Goal: Navigation & Orientation: Understand site structure

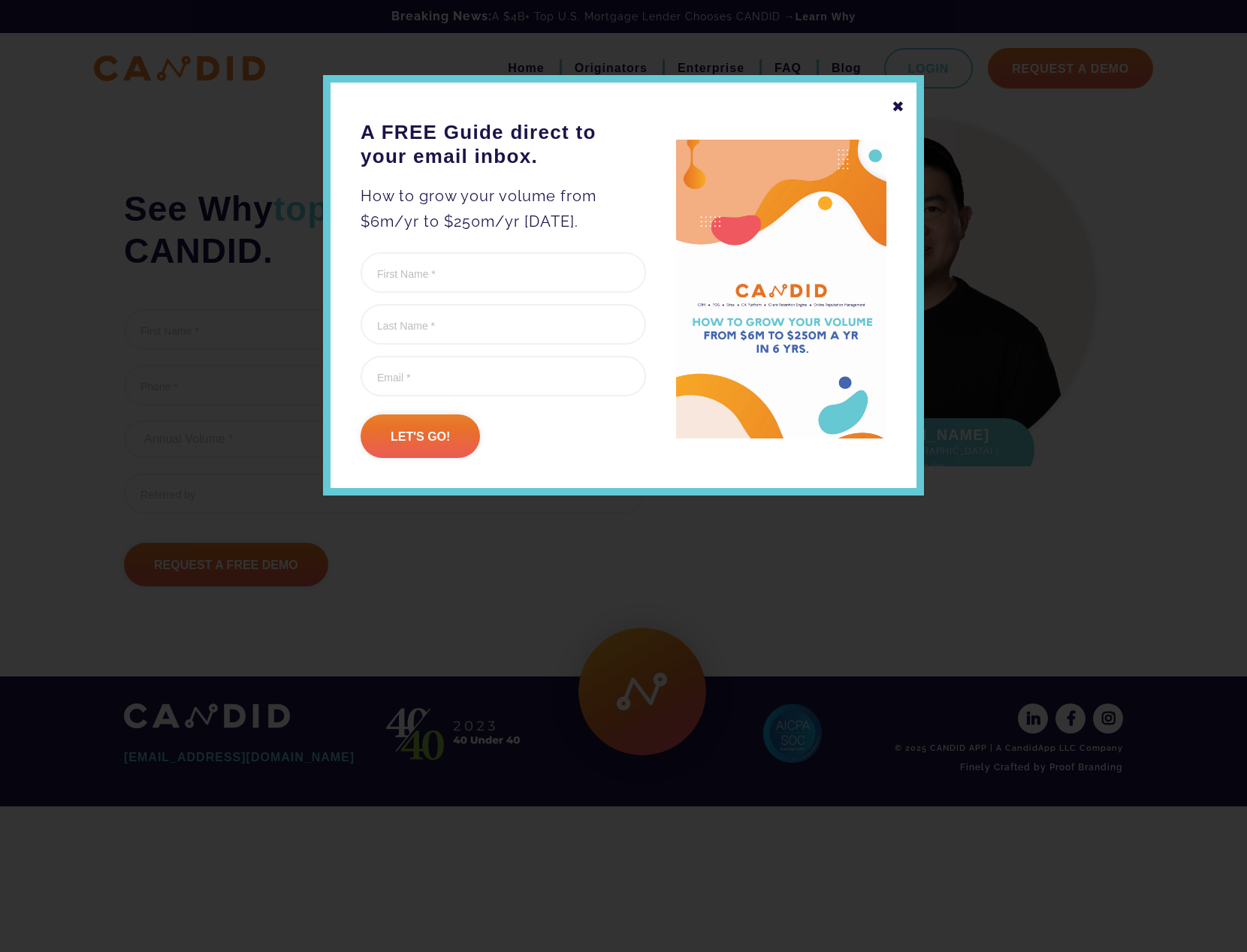
click at [895, 102] on div "✖" at bounding box center [898, 106] width 13 height 25
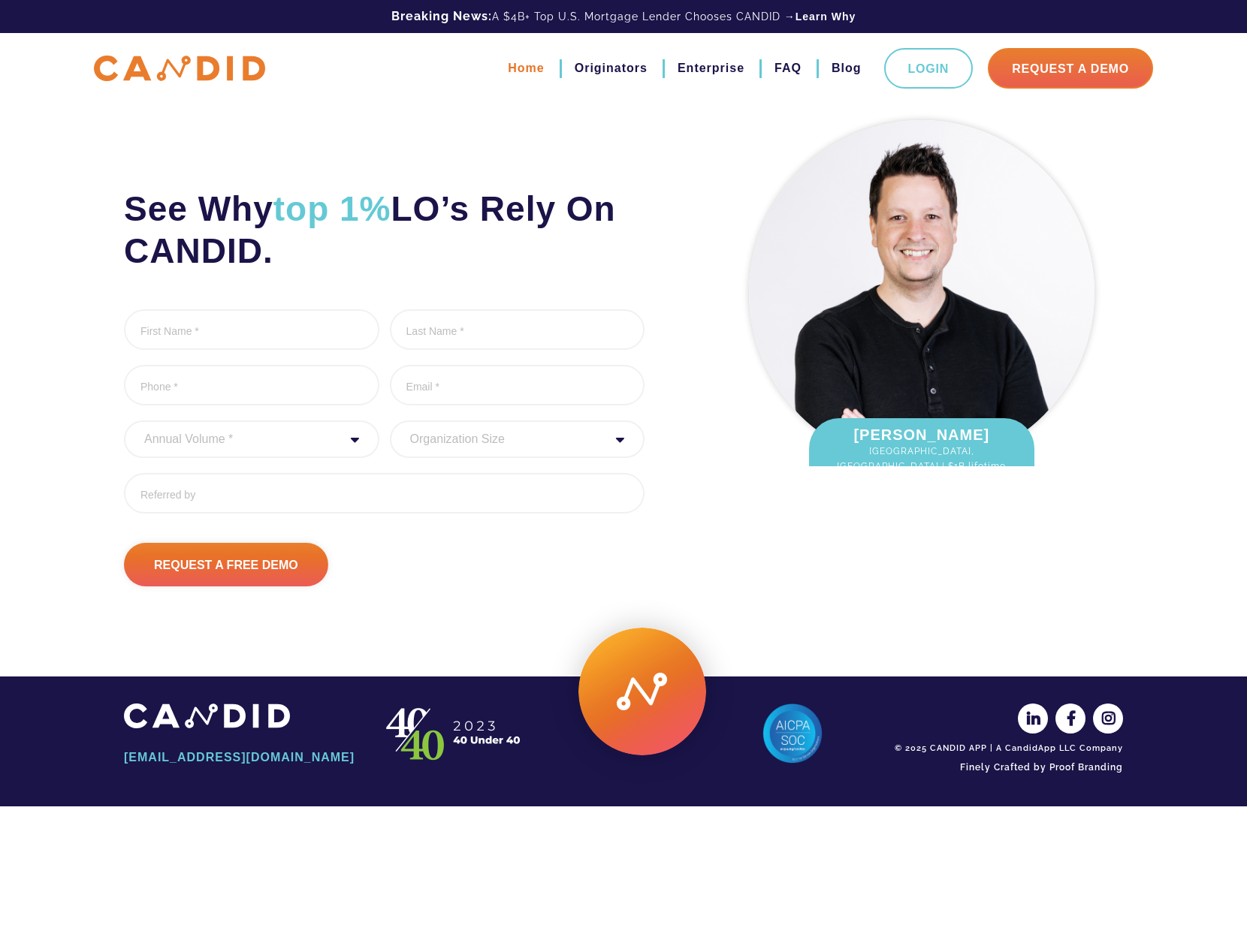
click at [528, 68] on link "Home" at bounding box center [526, 68] width 36 height 25
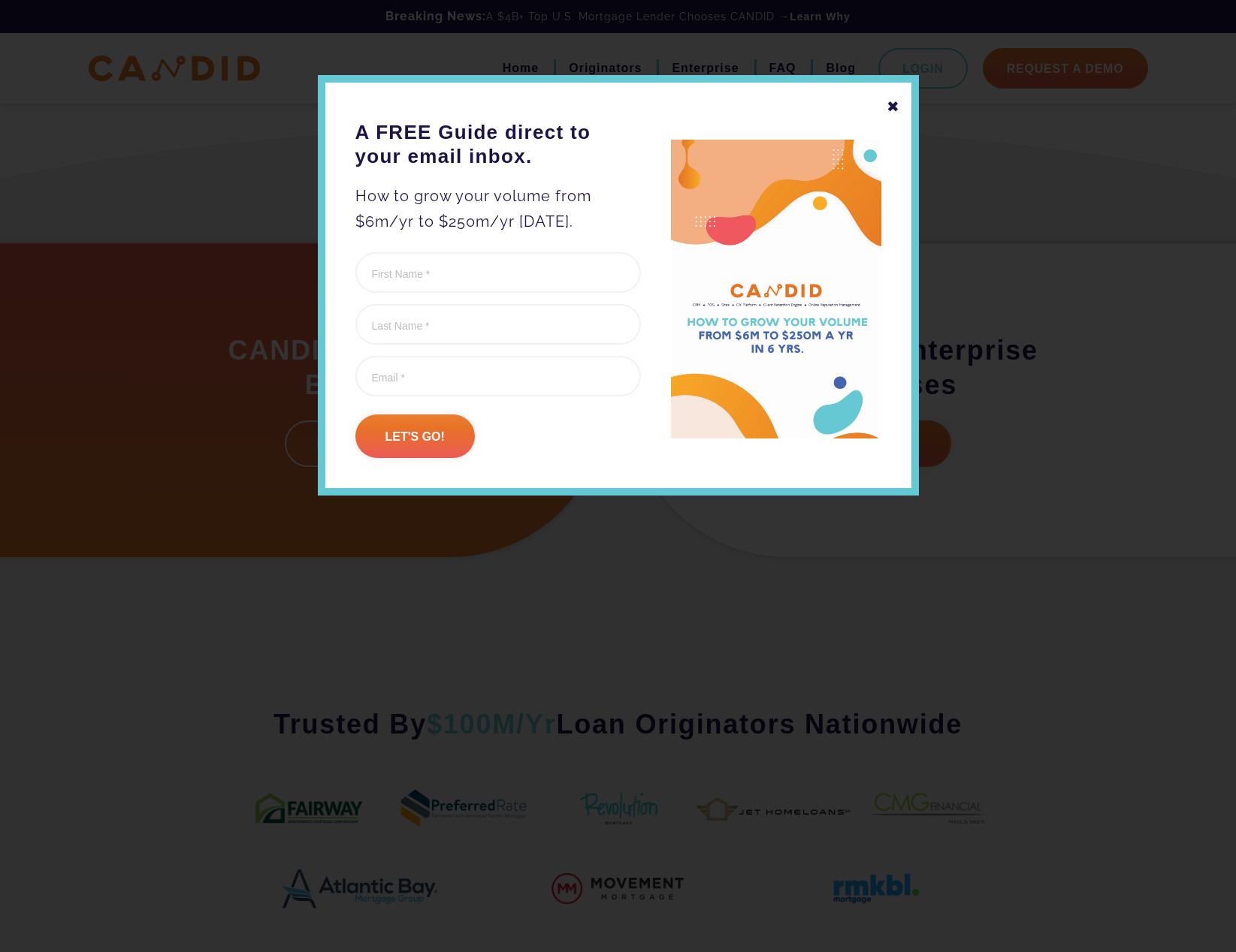
scroll to position [376, 0]
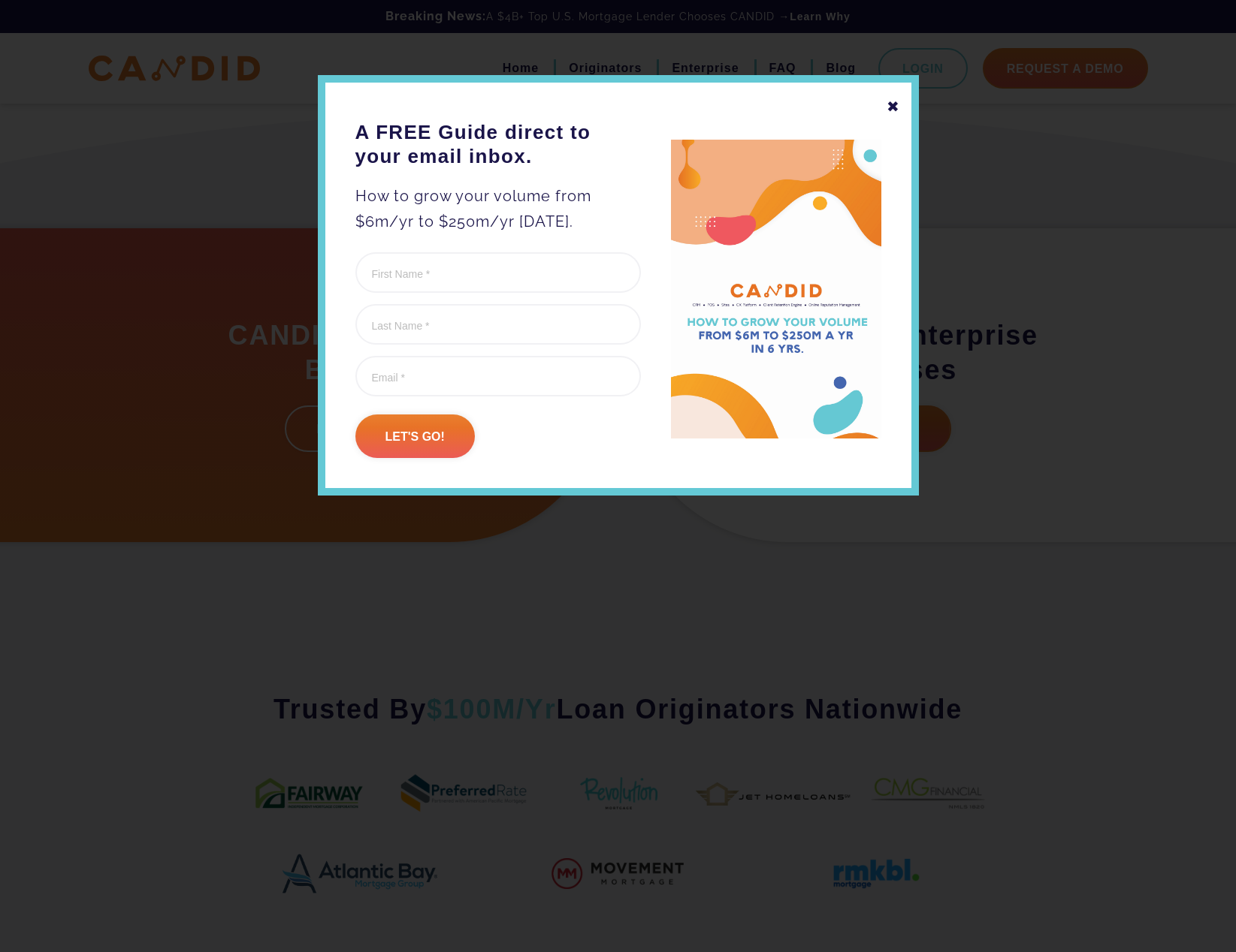
click at [895, 112] on div "✖" at bounding box center [893, 106] width 13 height 25
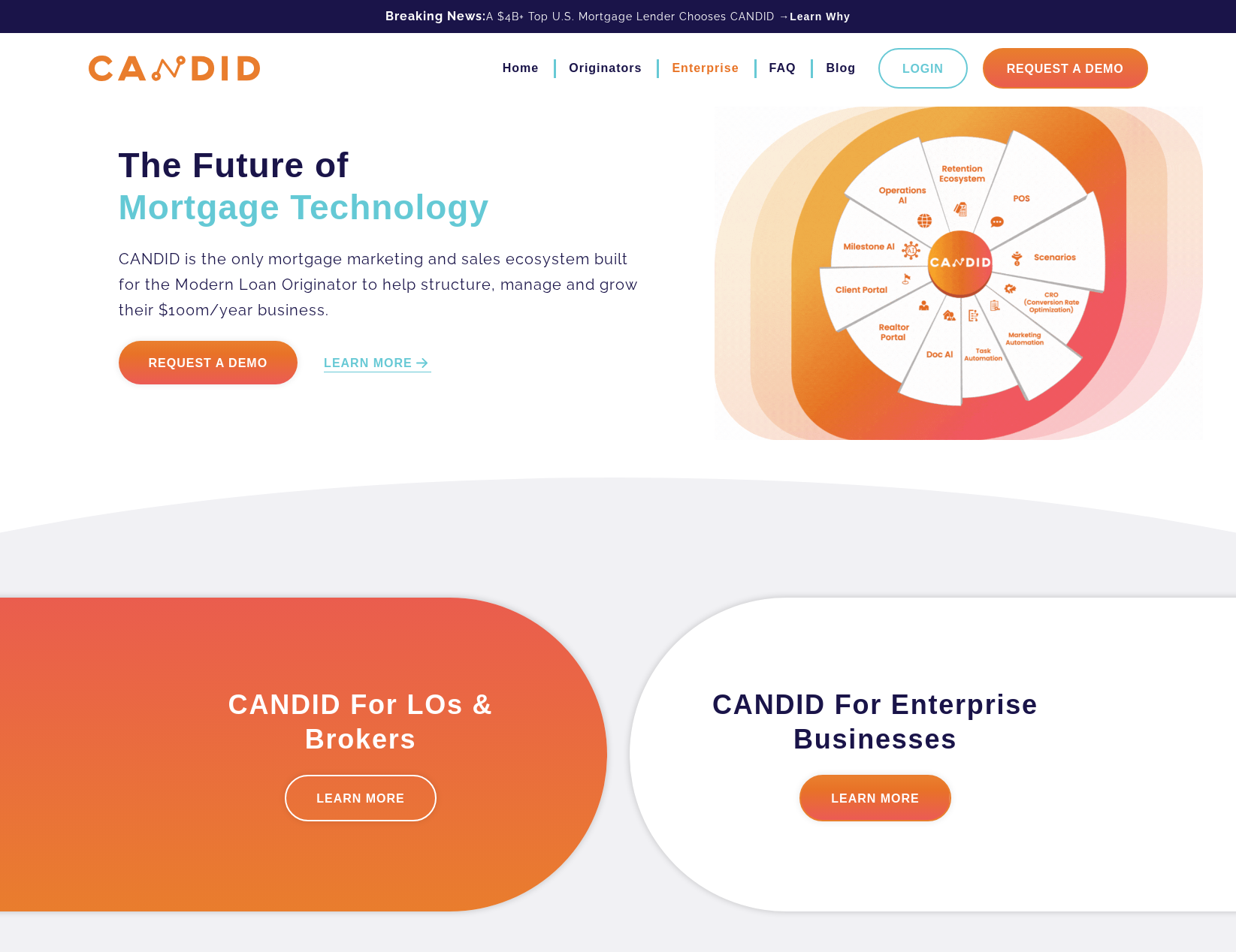
scroll to position [0, 0]
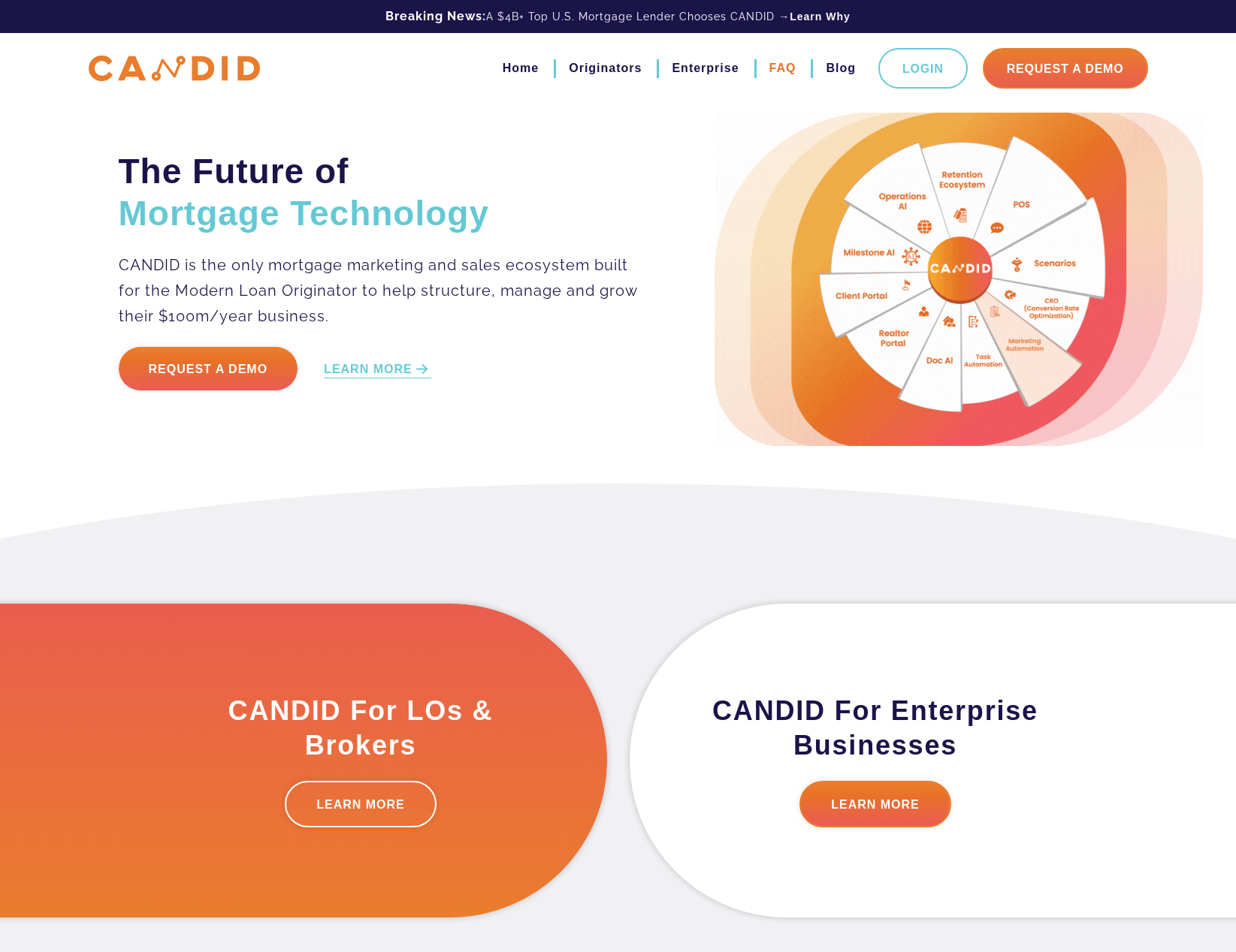
click at [781, 69] on link "FAQ" at bounding box center [782, 68] width 27 height 25
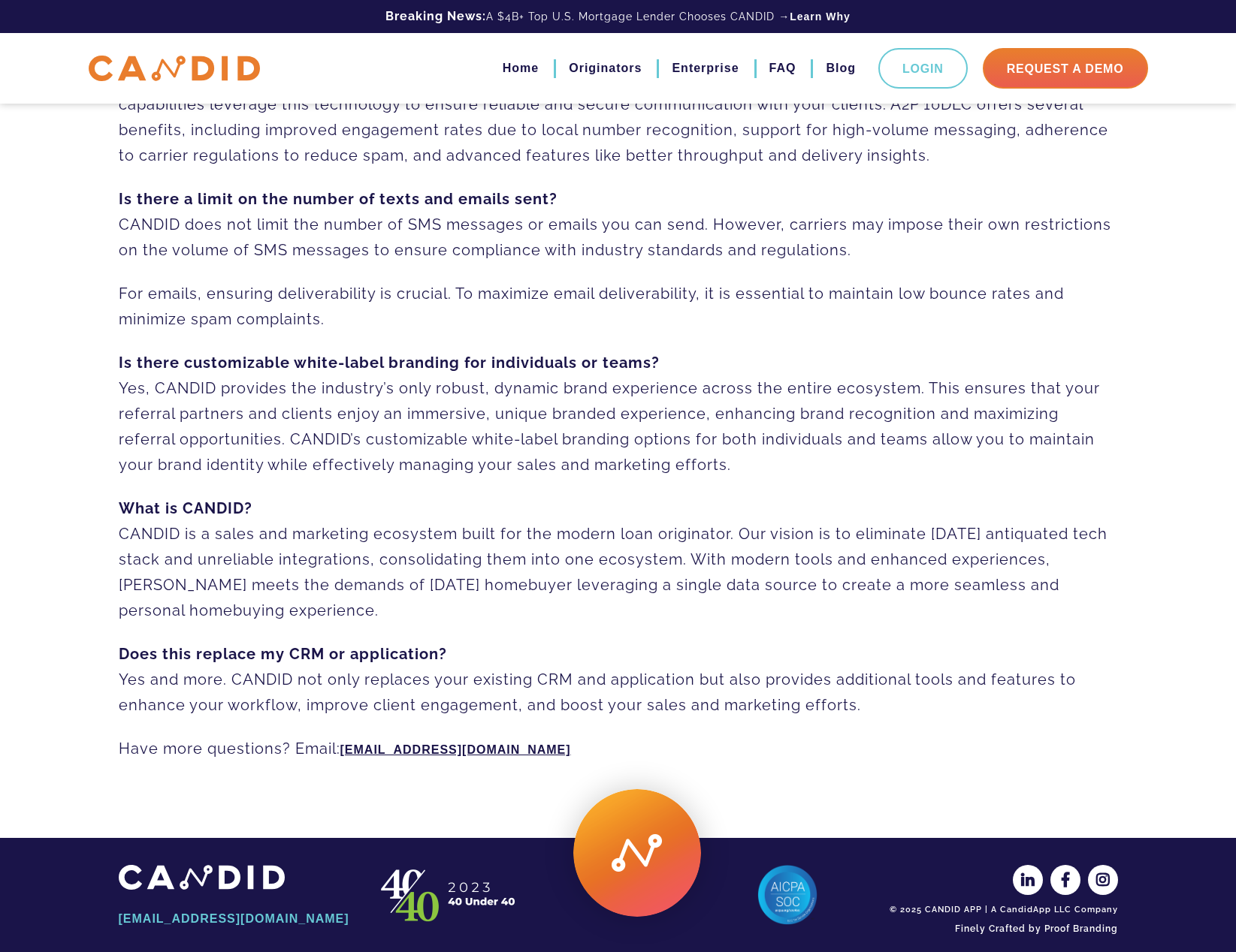
scroll to position [795, 0]
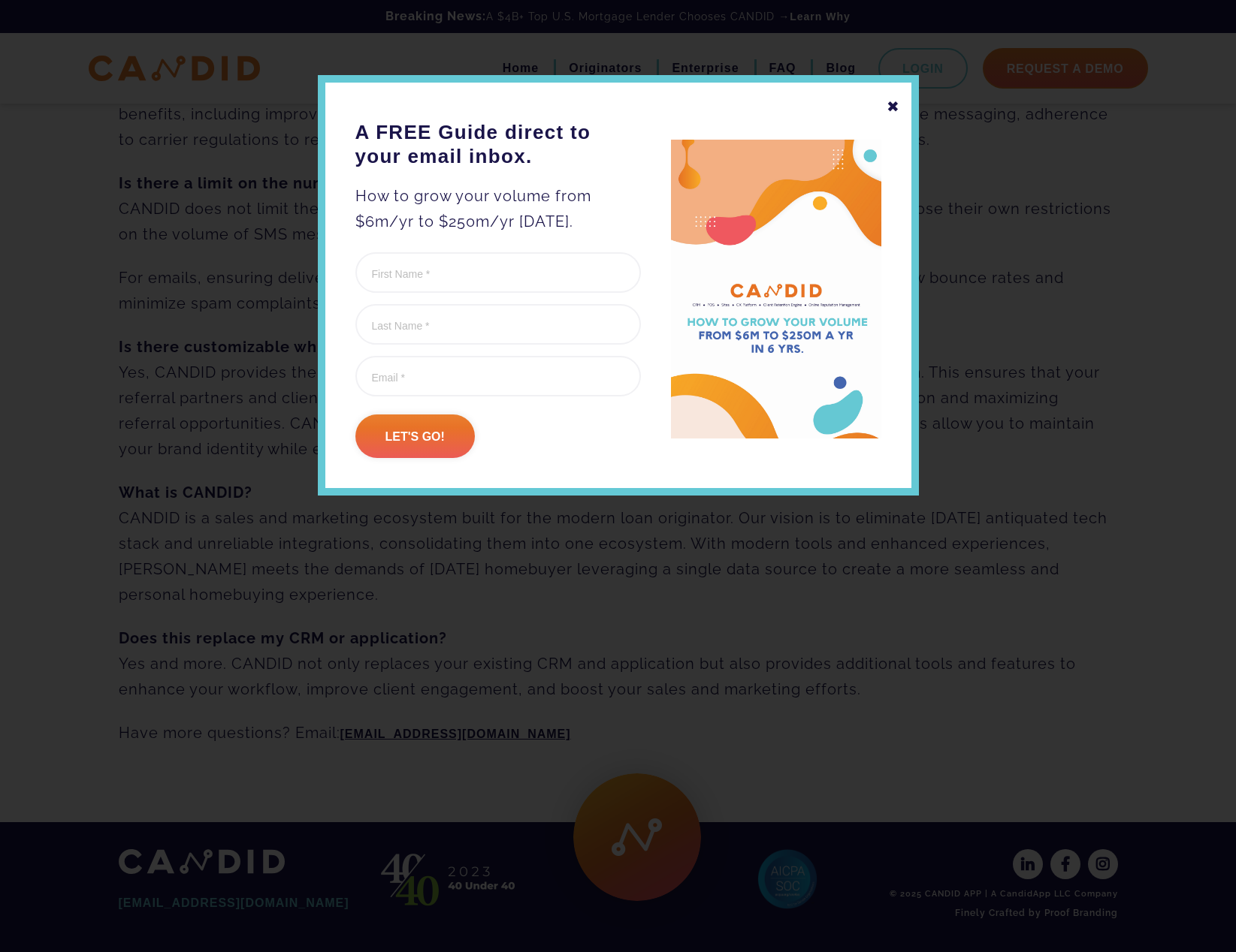
click at [897, 110] on div "✖" at bounding box center [893, 106] width 13 height 25
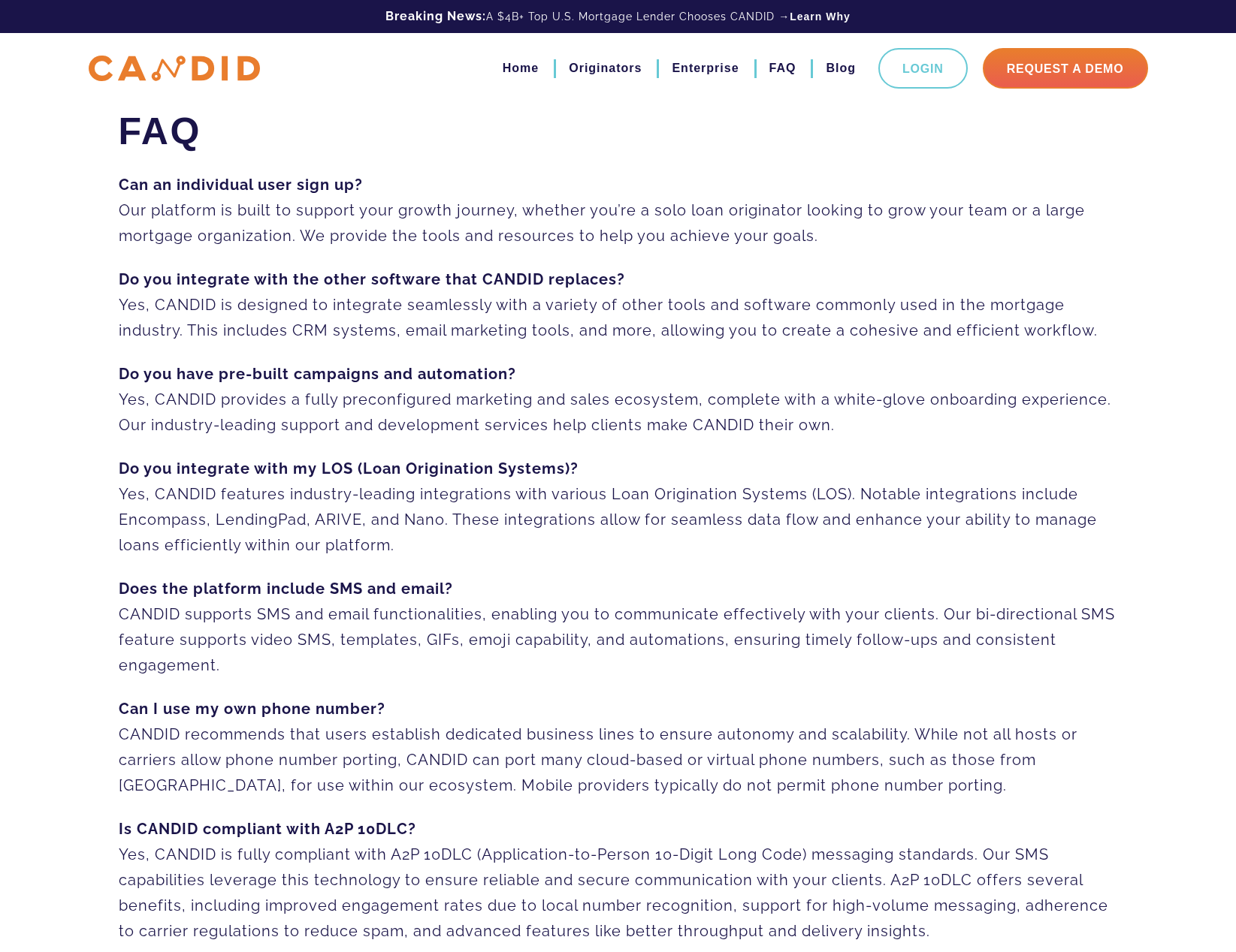
scroll to position [0, 0]
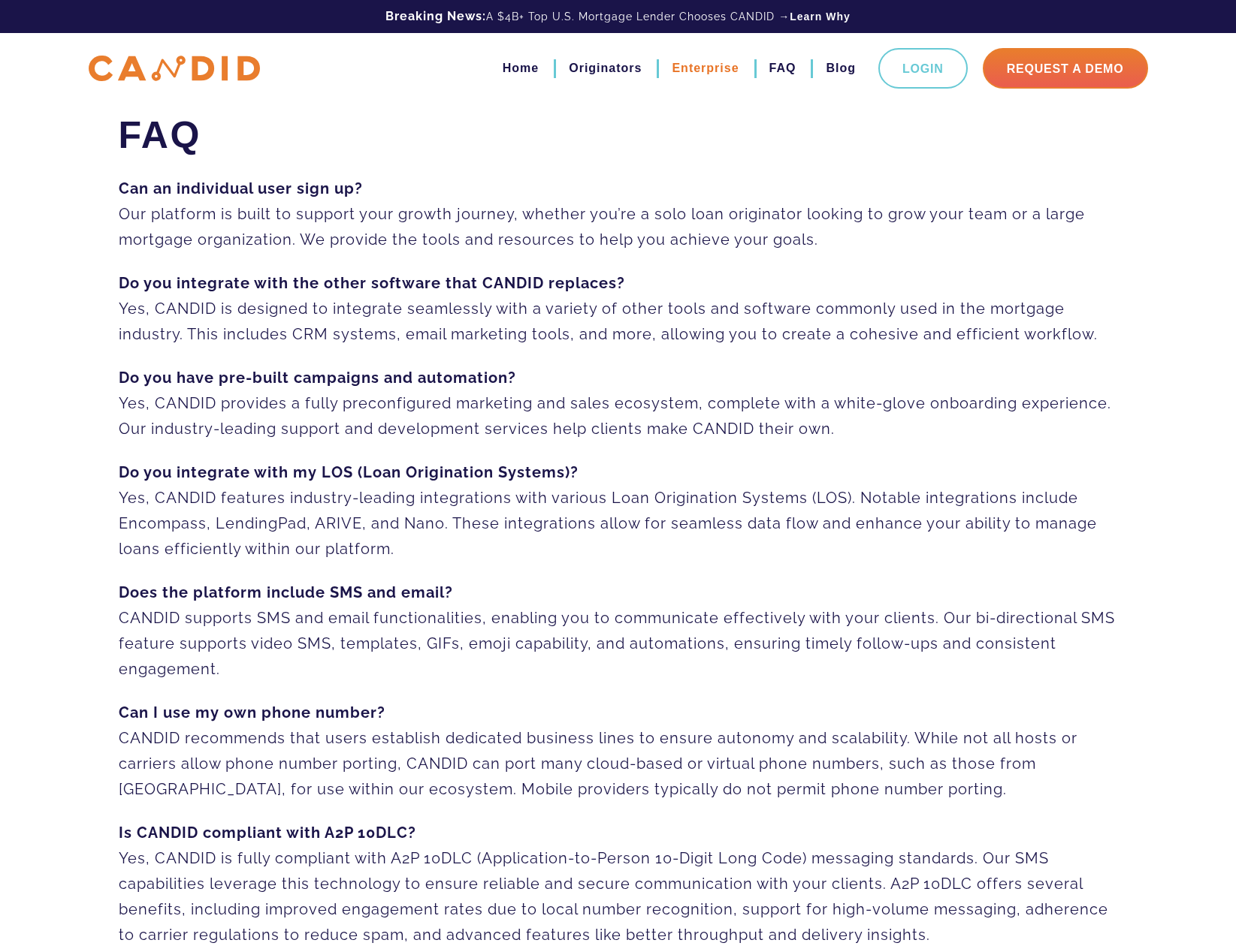
click at [704, 65] on link "Enterprise" at bounding box center [705, 68] width 67 height 25
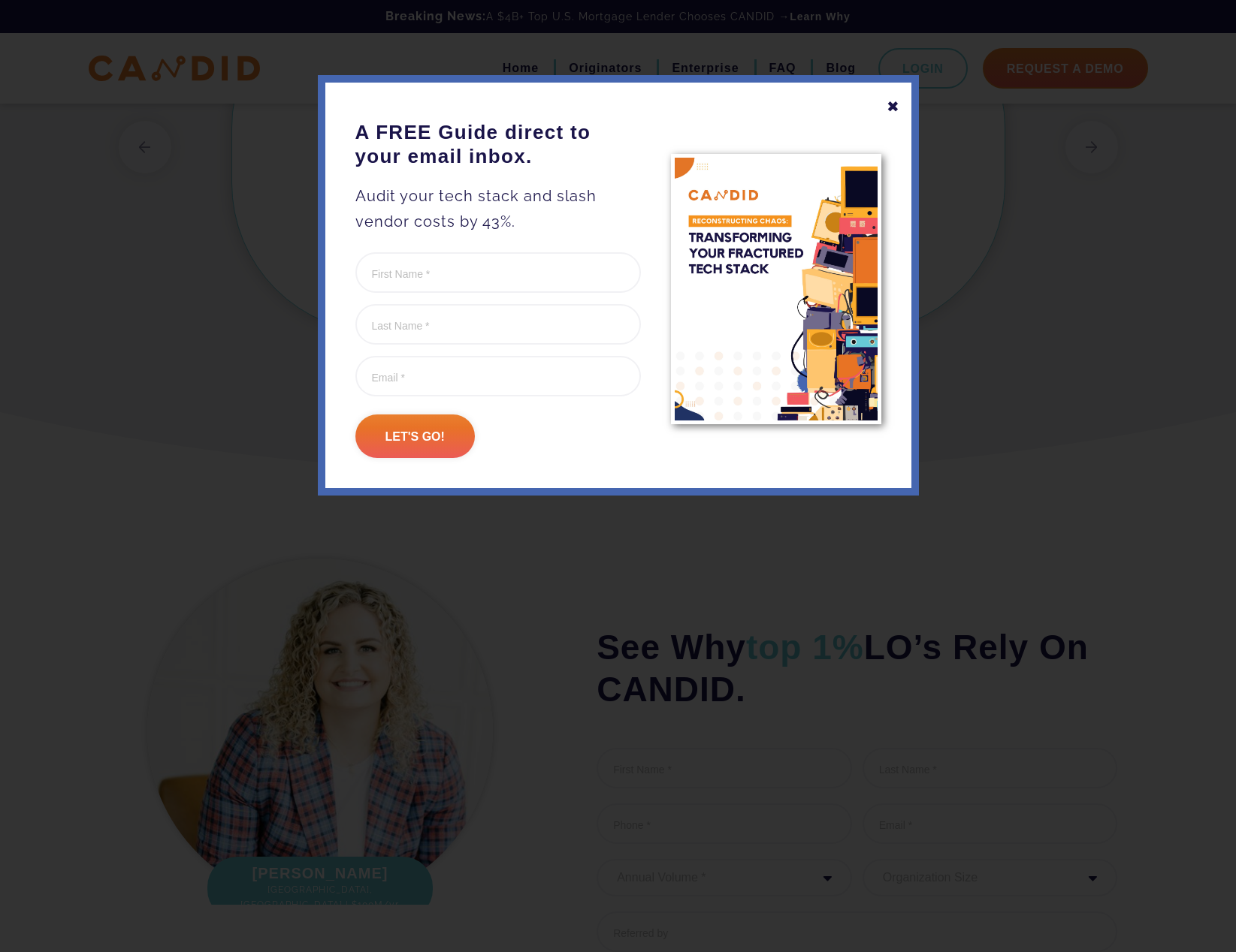
scroll to position [3604, 0]
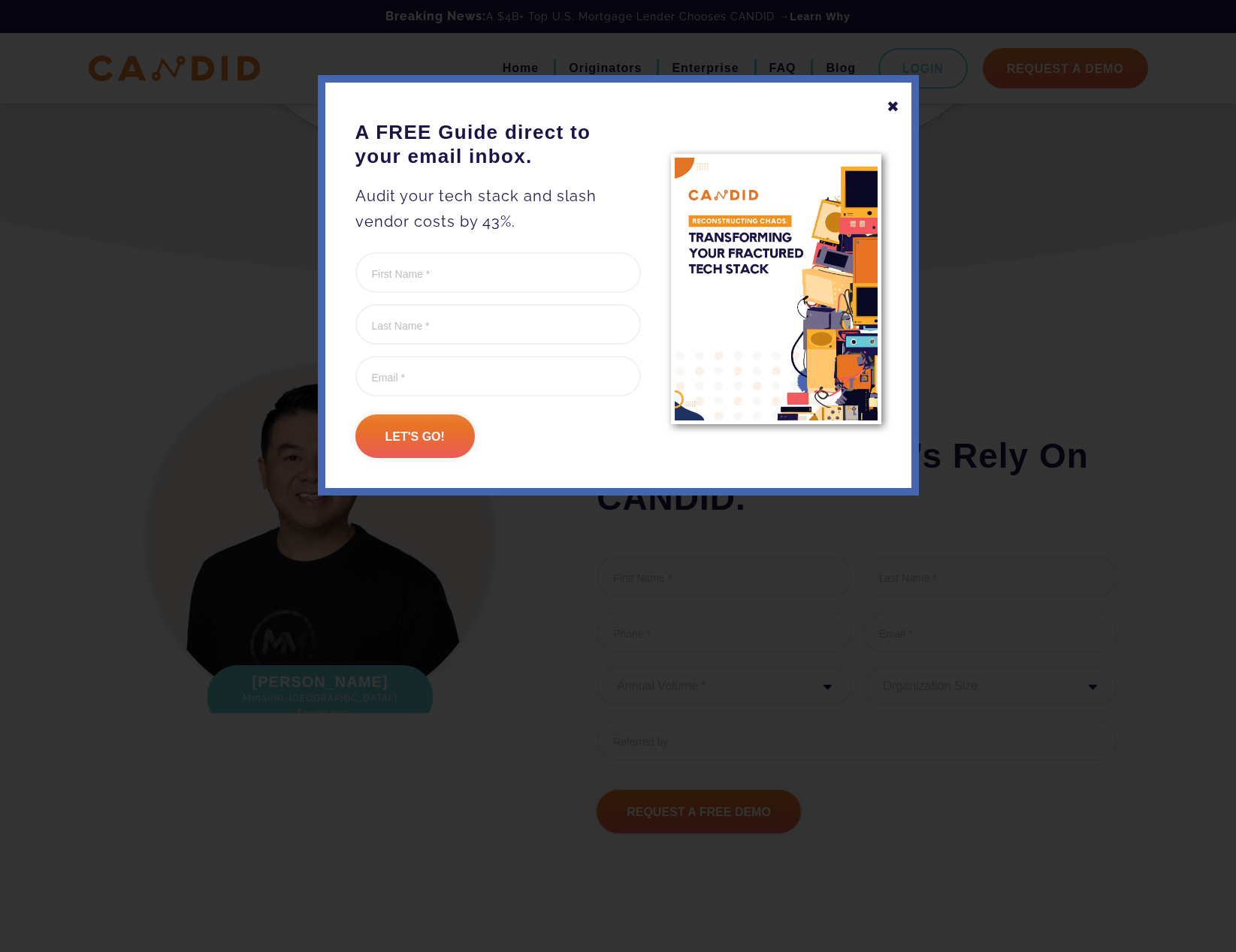
click at [896, 107] on div "✖" at bounding box center [893, 106] width 13 height 25
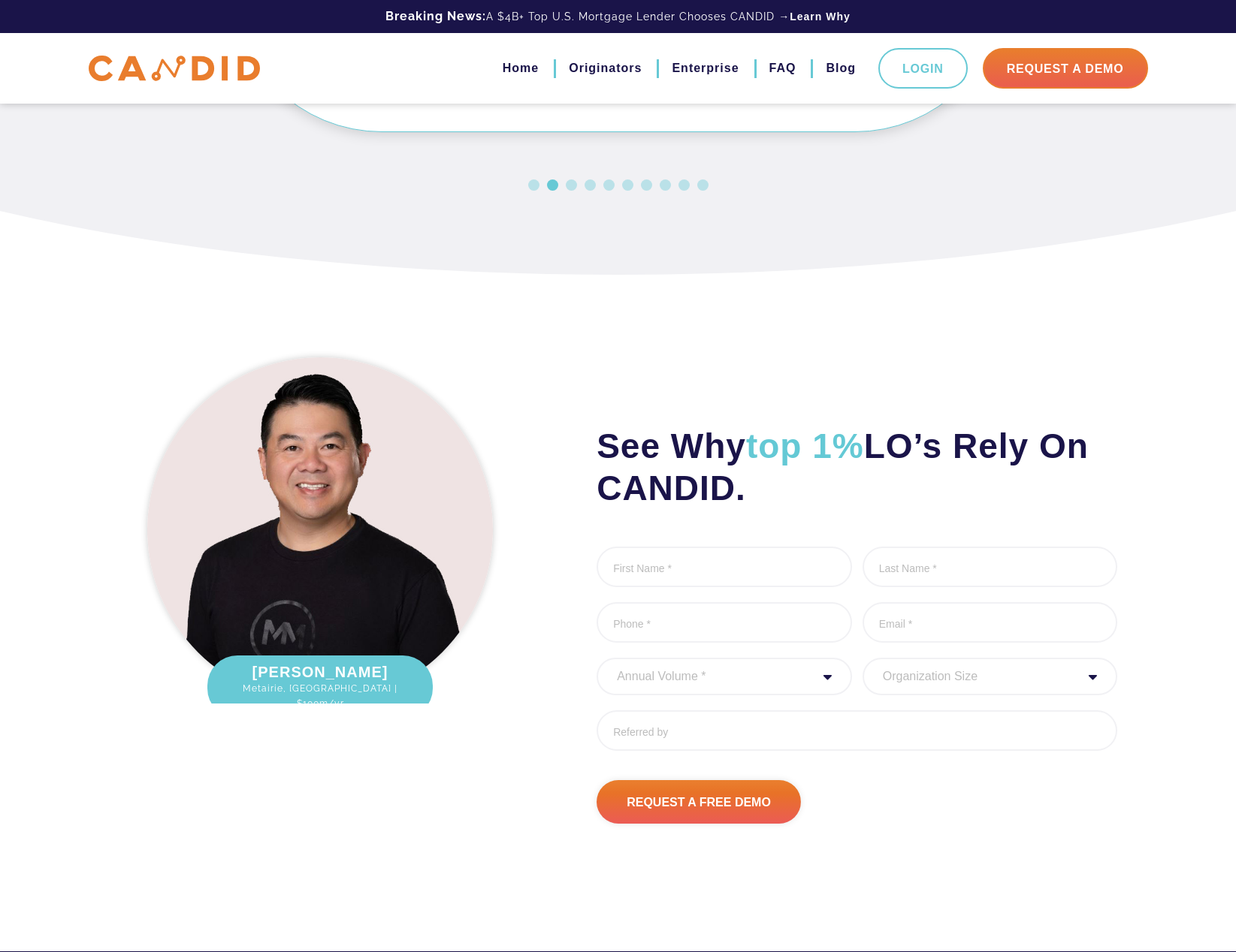
scroll to position [3829, 0]
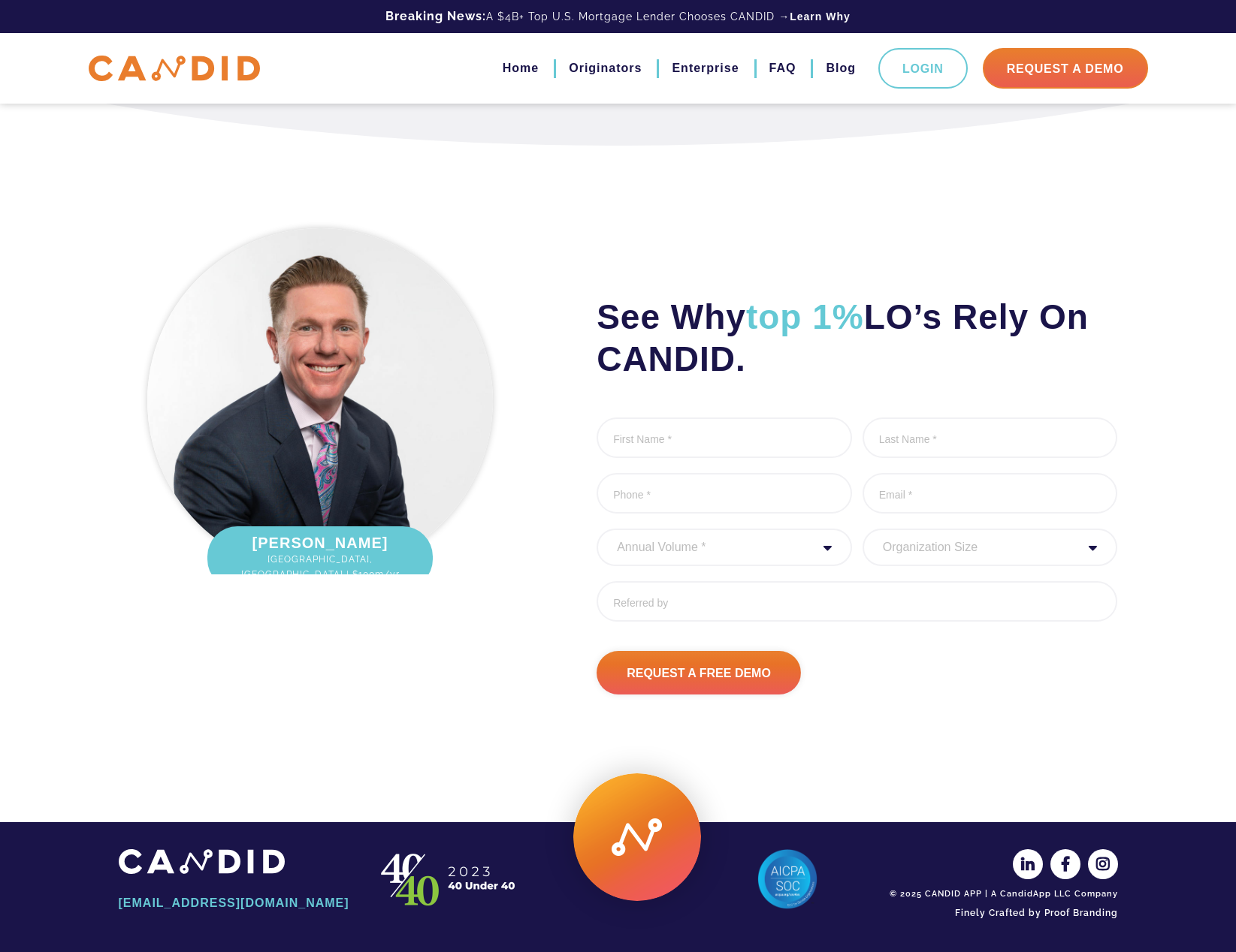
click at [785, 876] on img at bounding box center [788, 879] width 60 height 60
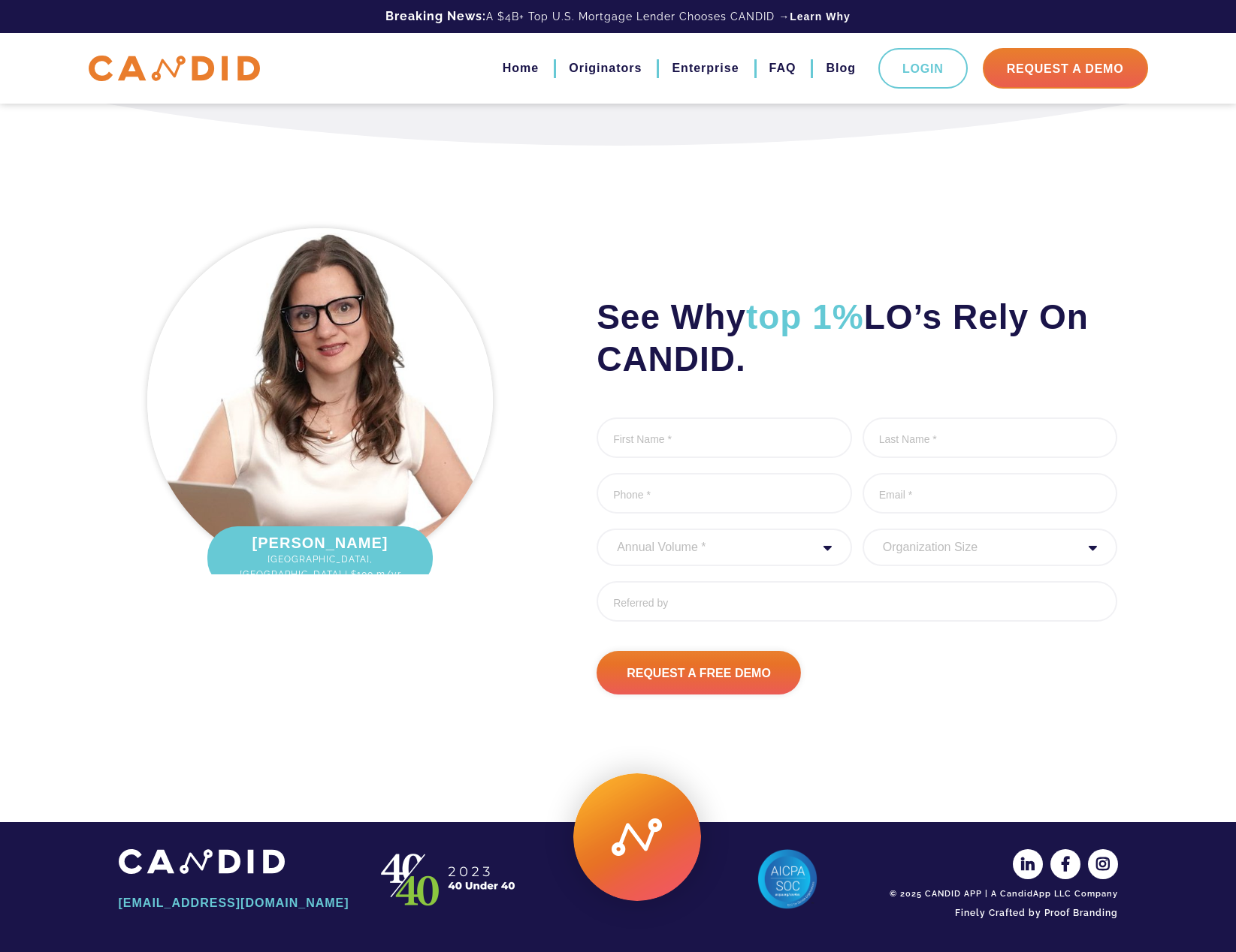
click at [798, 890] on img at bounding box center [788, 879] width 60 height 60
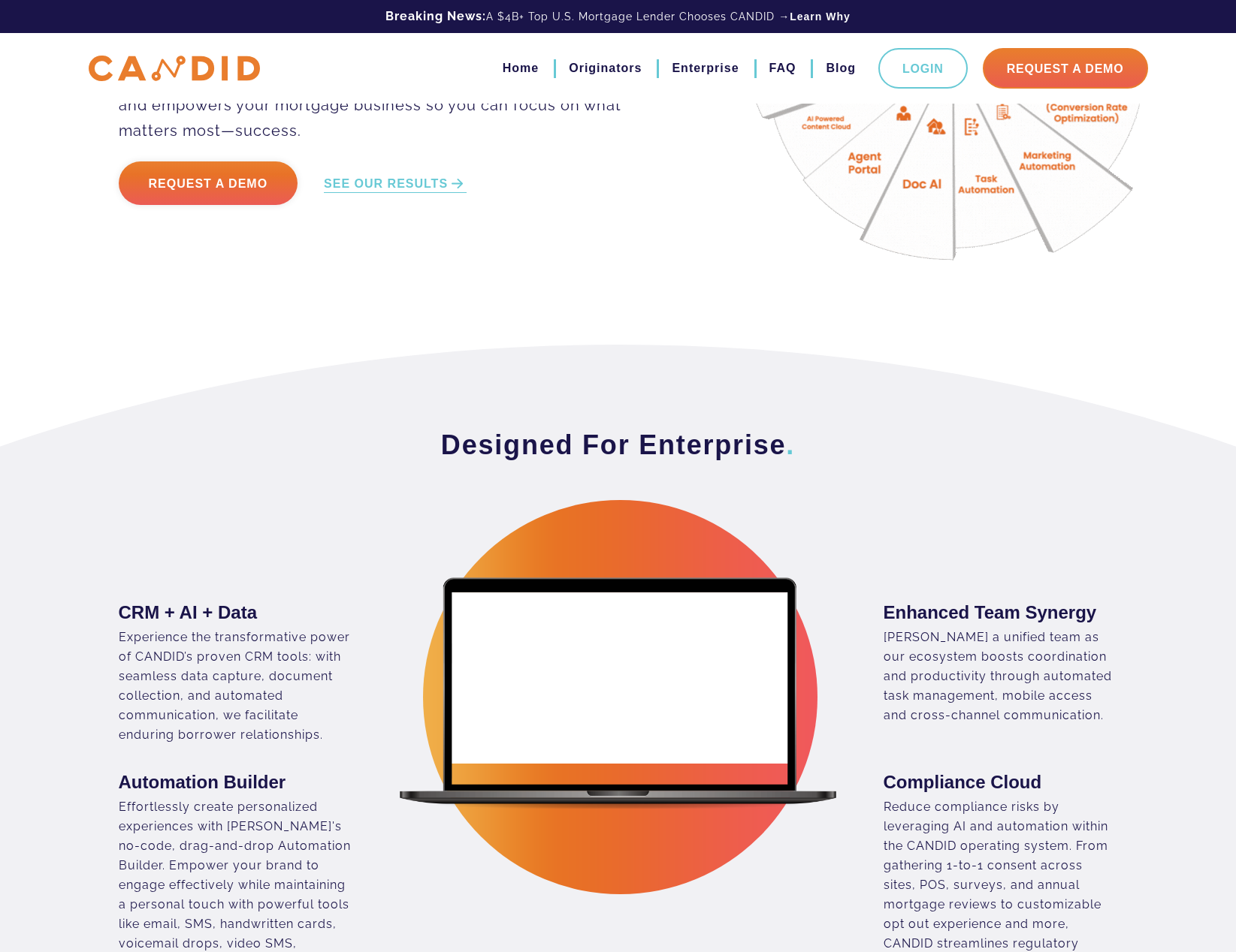
scroll to position [0, 0]
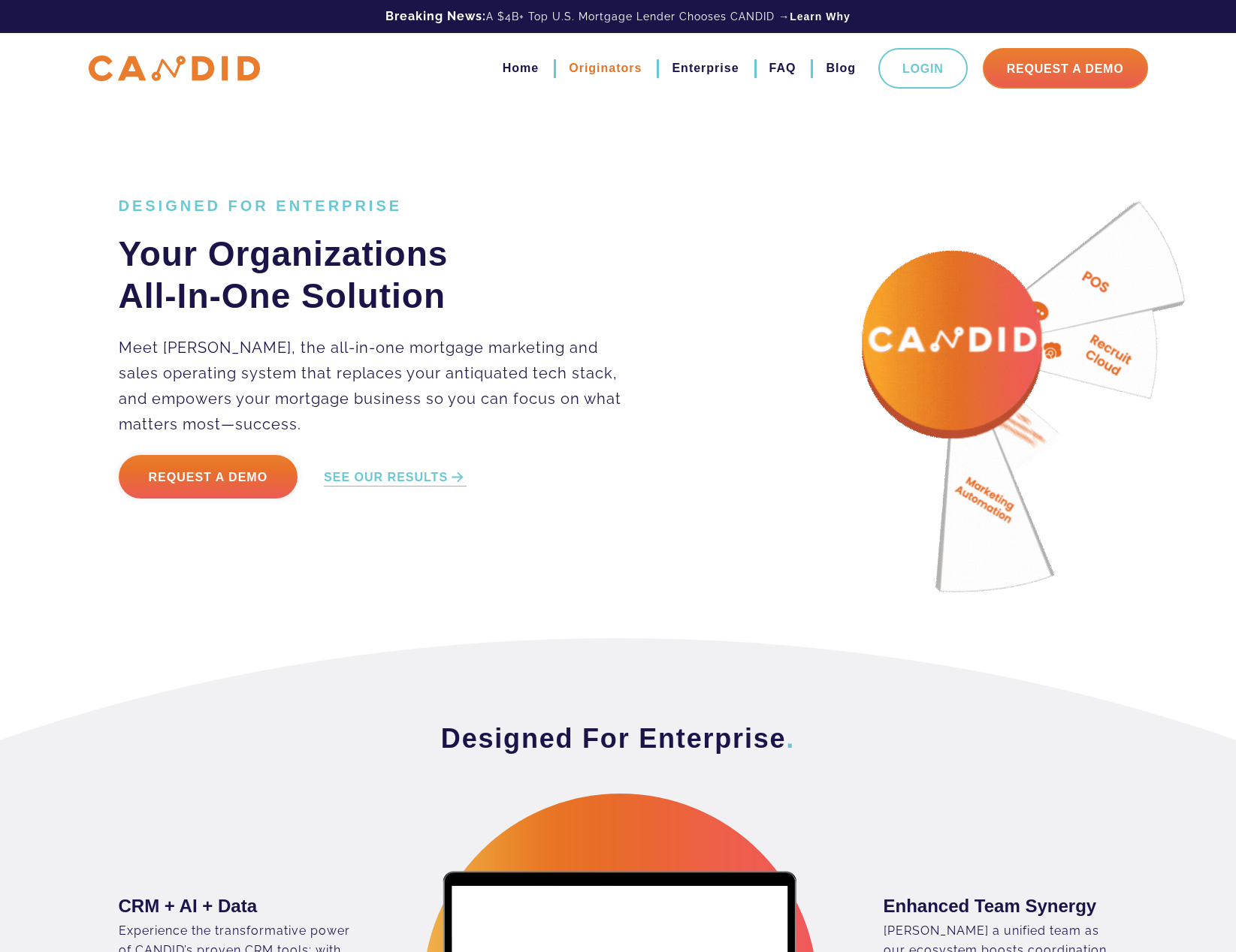
click at [580, 69] on link "Originators" at bounding box center [605, 68] width 73 height 25
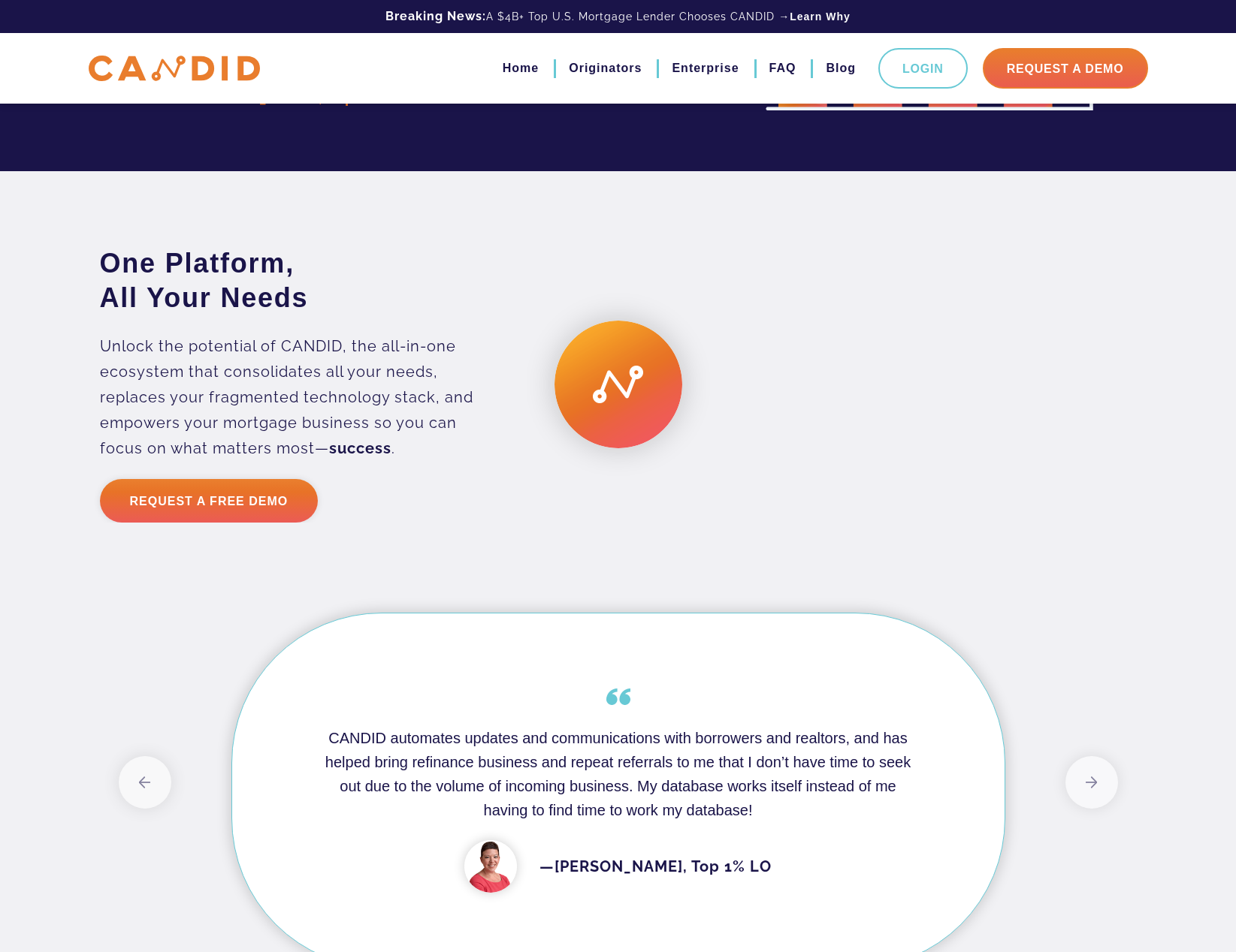
scroll to position [3754, 0]
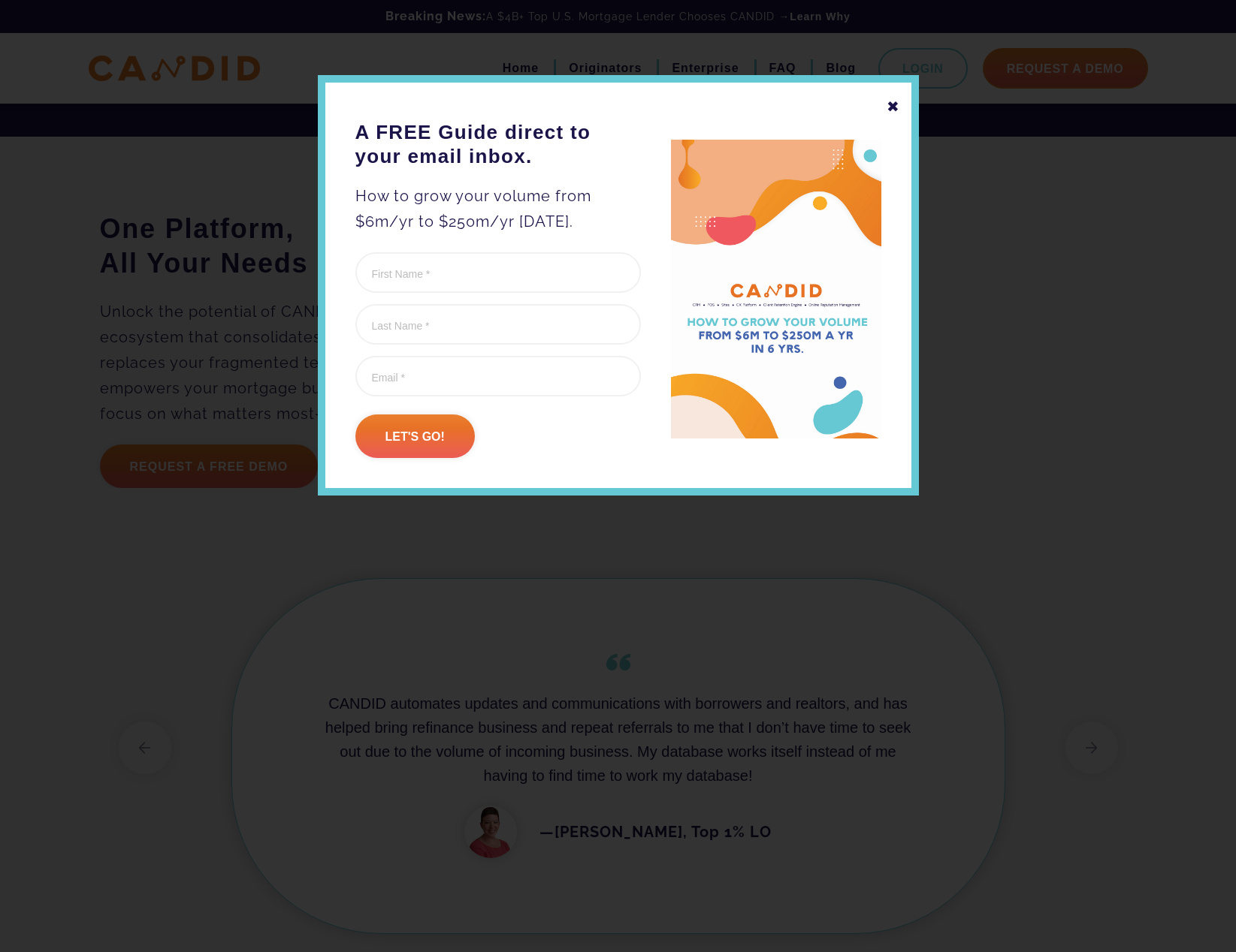
click at [891, 100] on div "✖" at bounding box center [893, 106] width 13 height 25
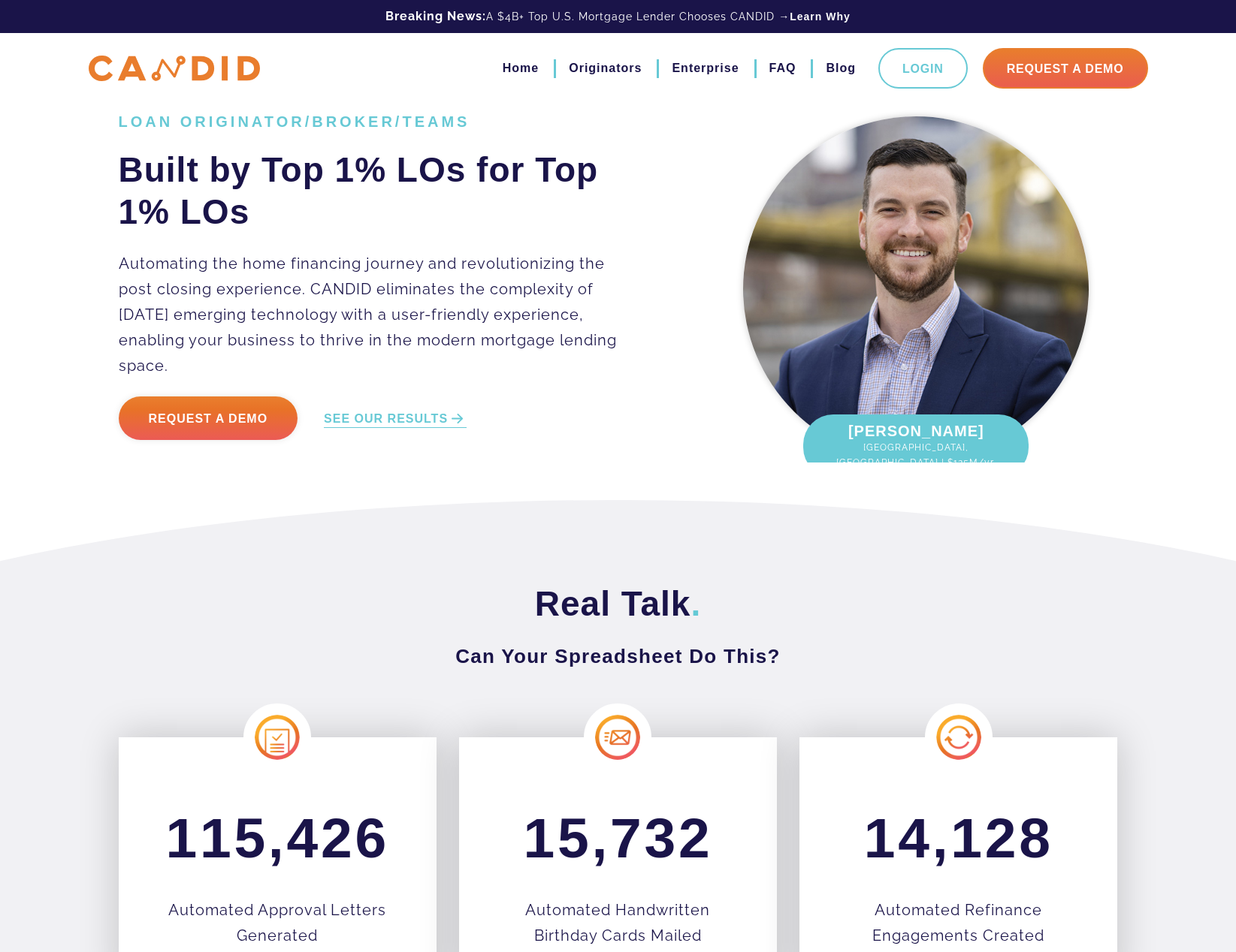
scroll to position [0, 0]
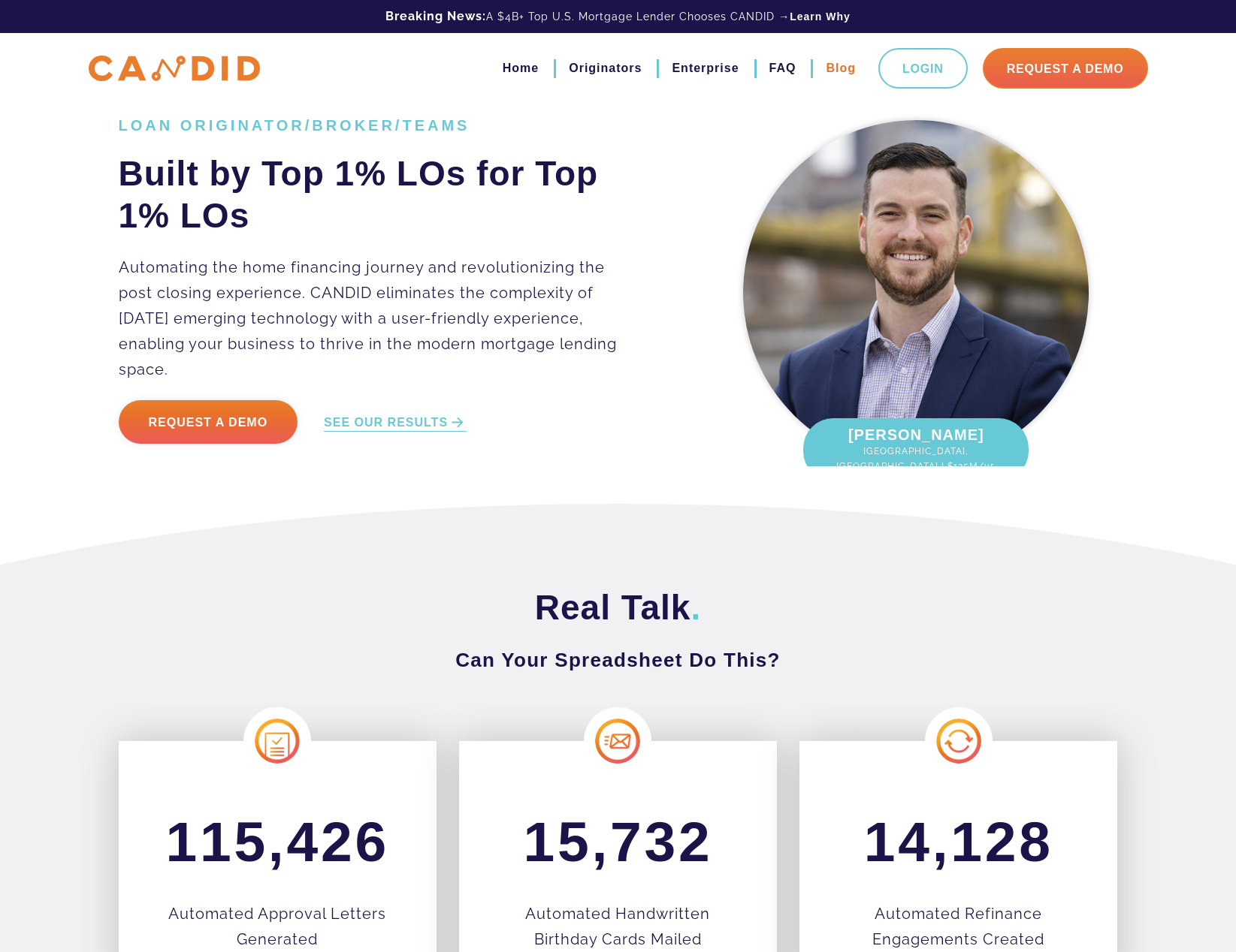
click at [837, 64] on link "Blog" at bounding box center [840, 68] width 30 height 25
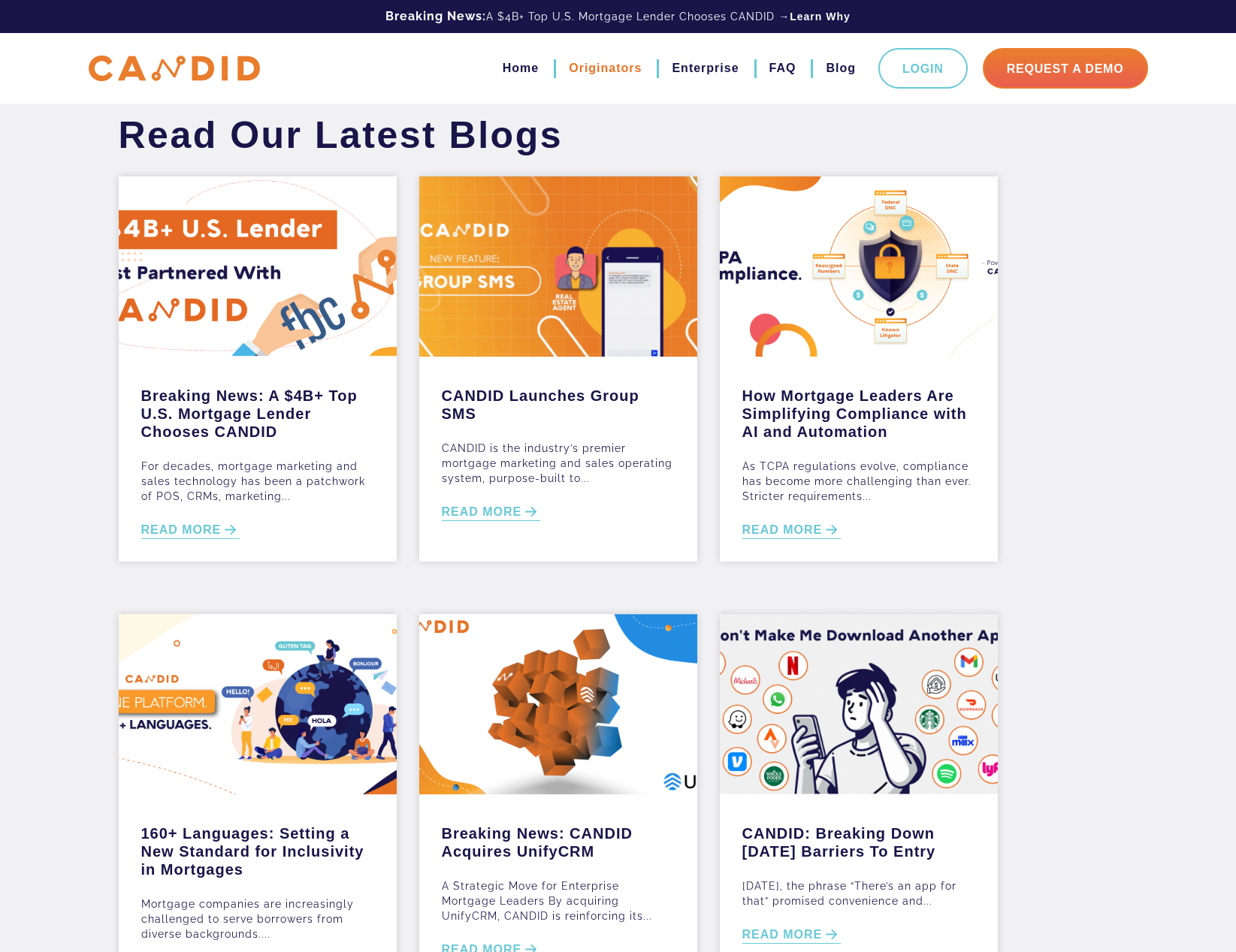
click at [610, 73] on link "Originators" at bounding box center [605, 68] width 73 height 25
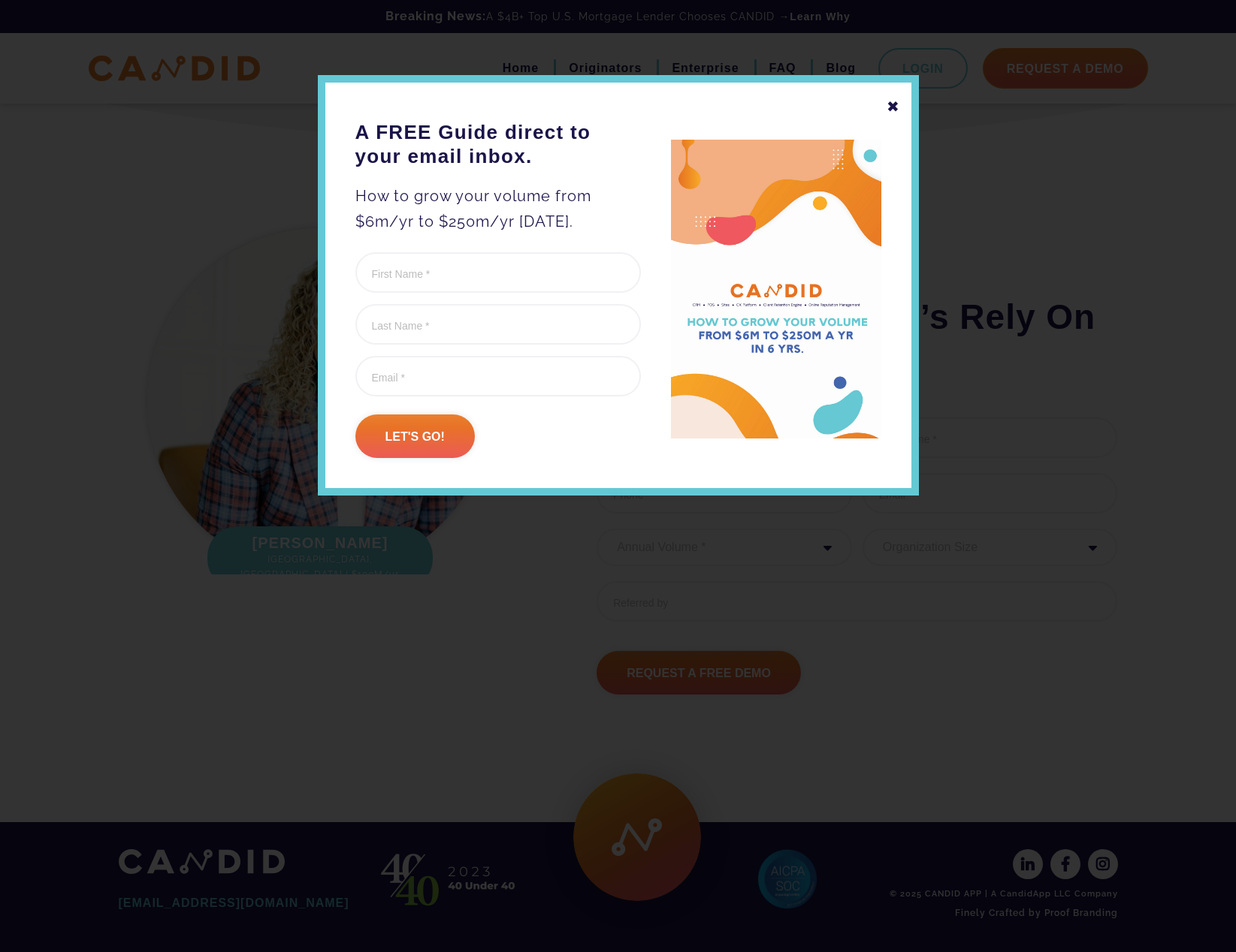
scroll to position [4765, 0]
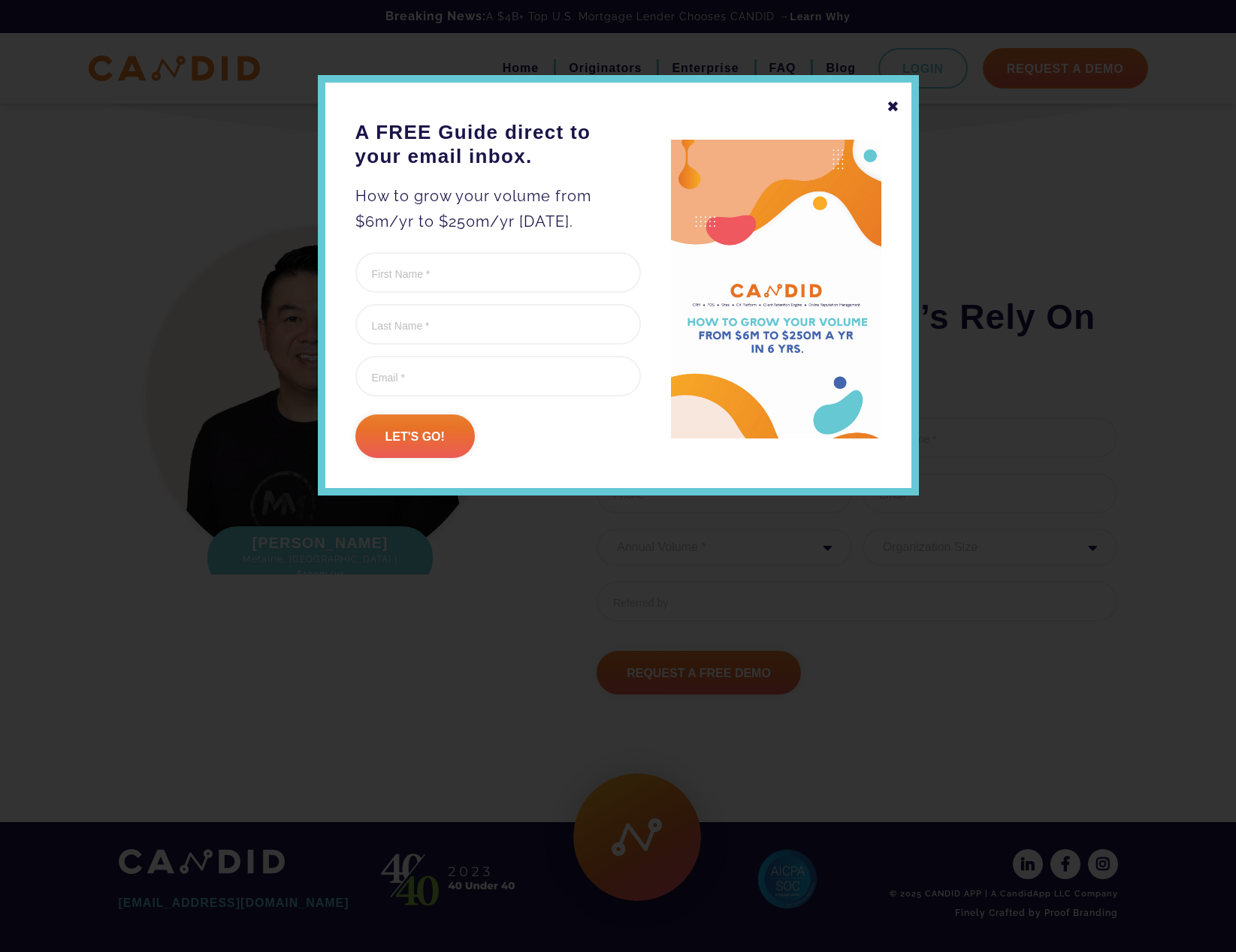
click at [890, 109] on div "✖" at bounding box center [893, 106] width 13 height 25
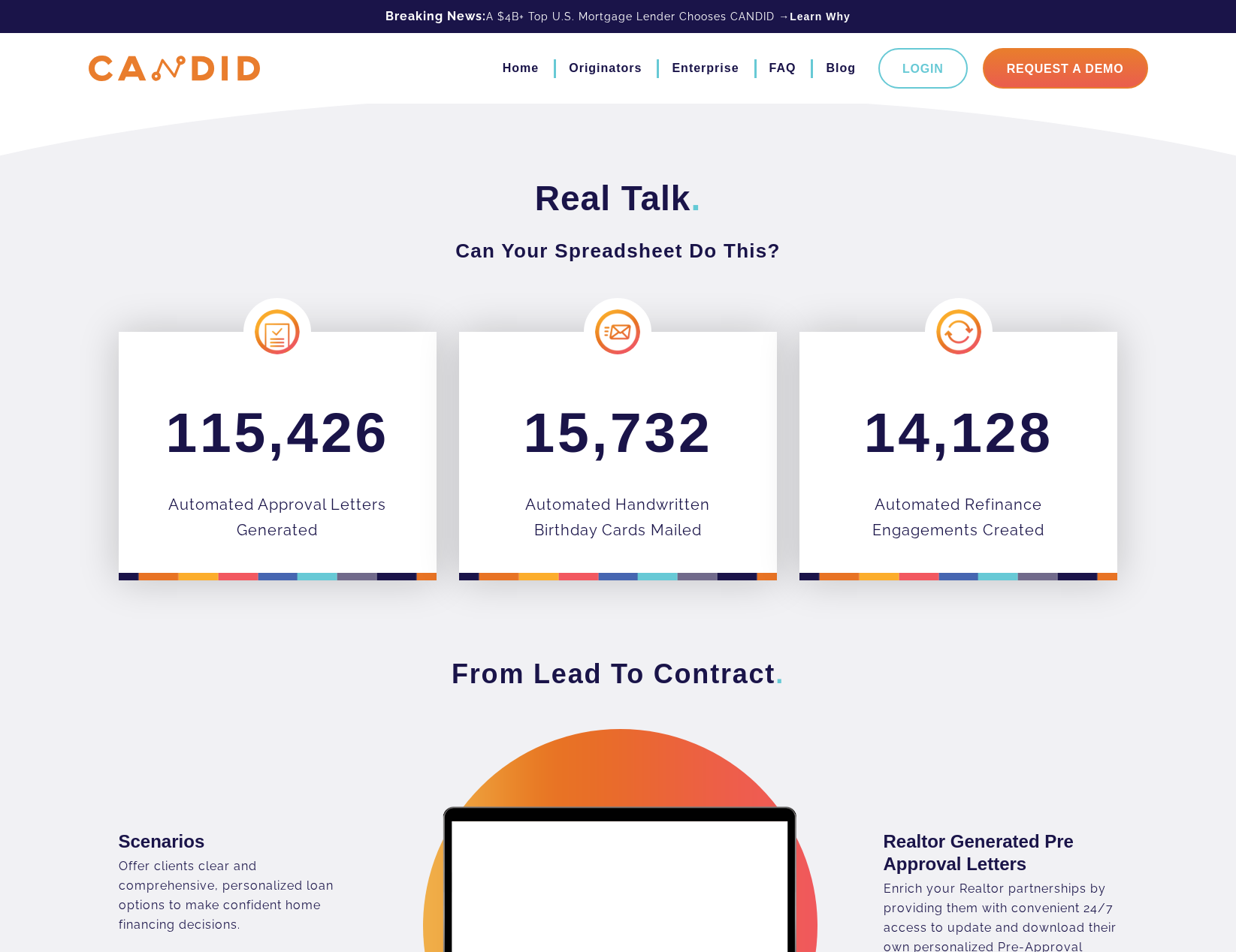
scroll to position [0, 0]
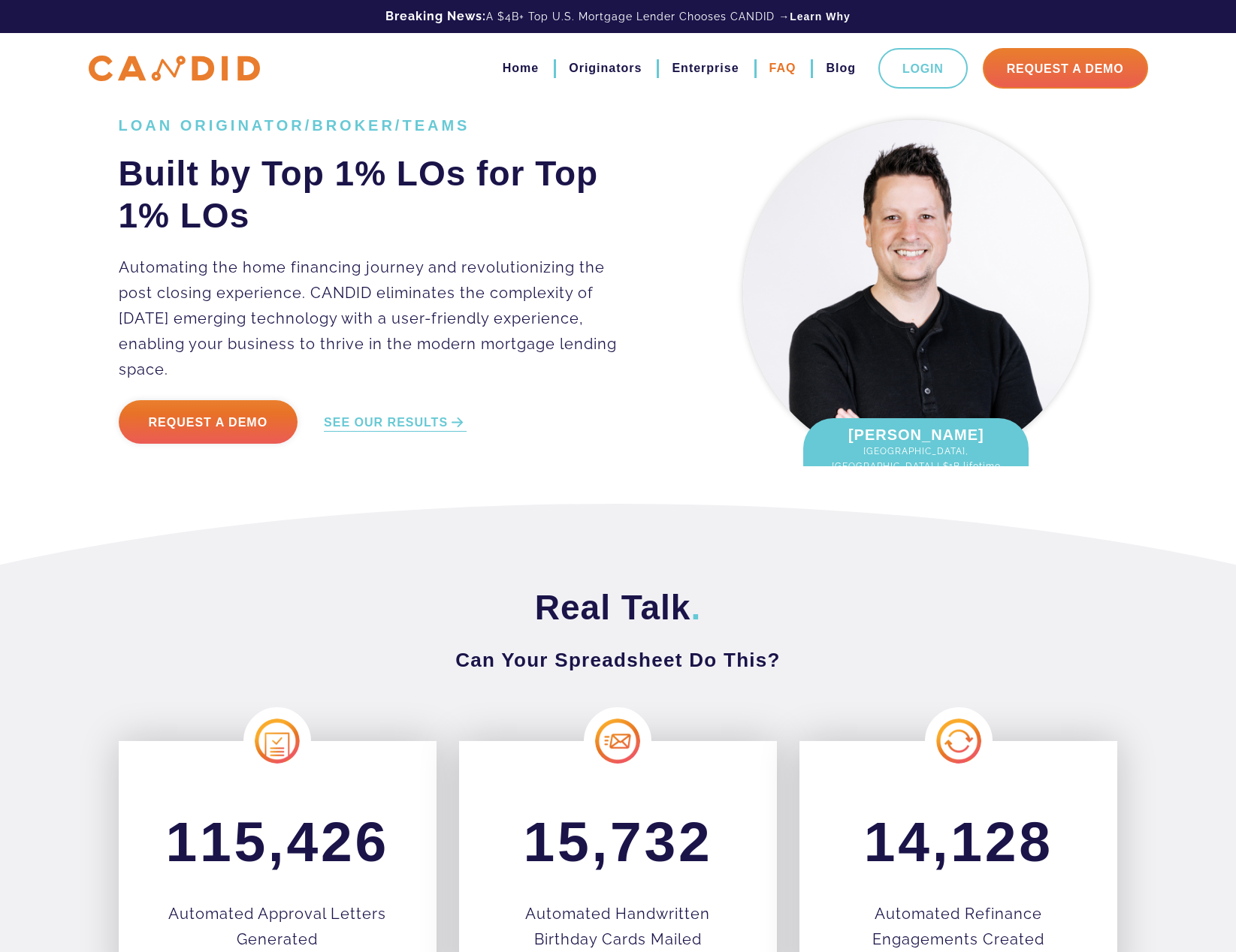
click at [788, 71] on link "FAQ" at bounding box center [782, 68] width 27 height 25
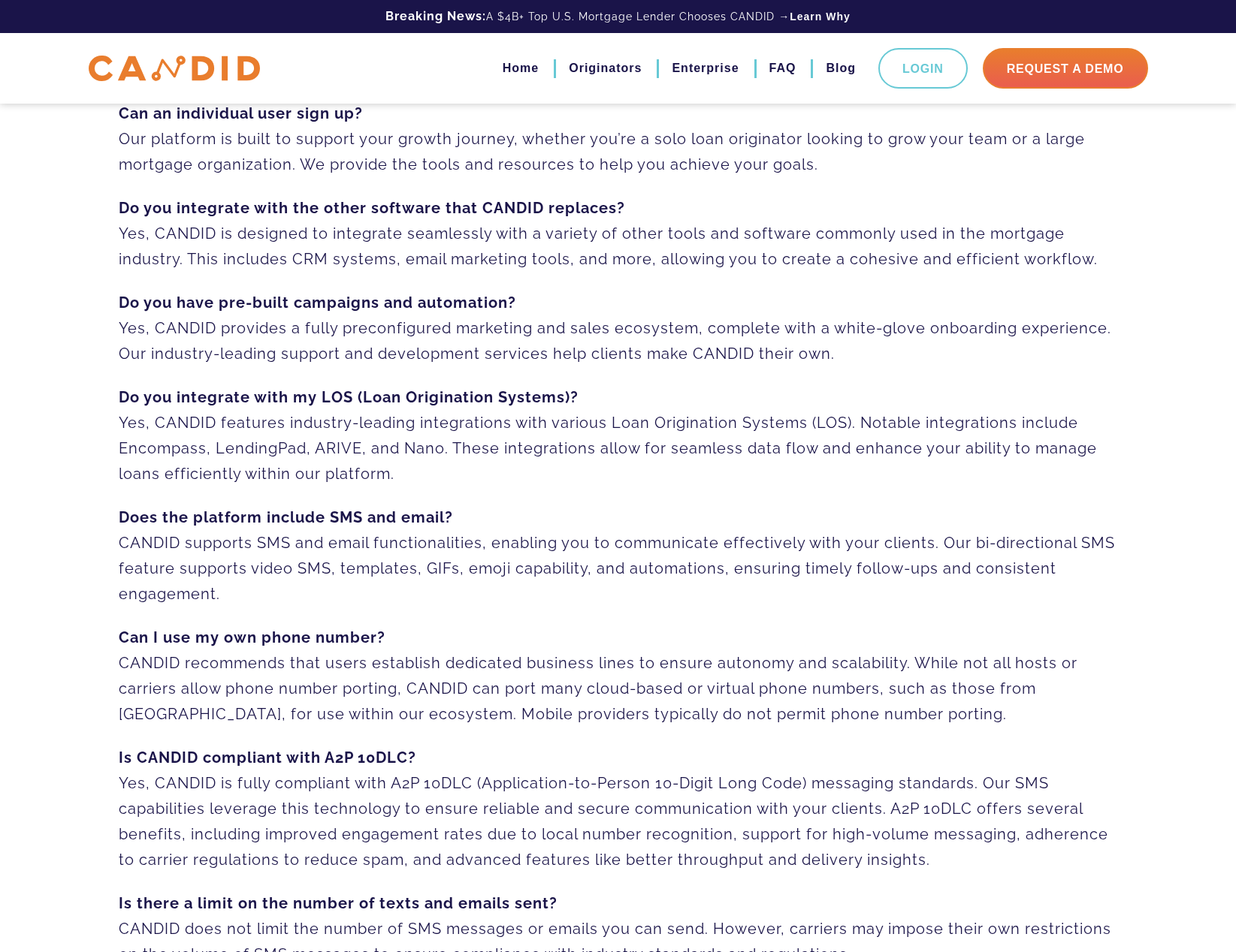
scroll to position [150, 0]
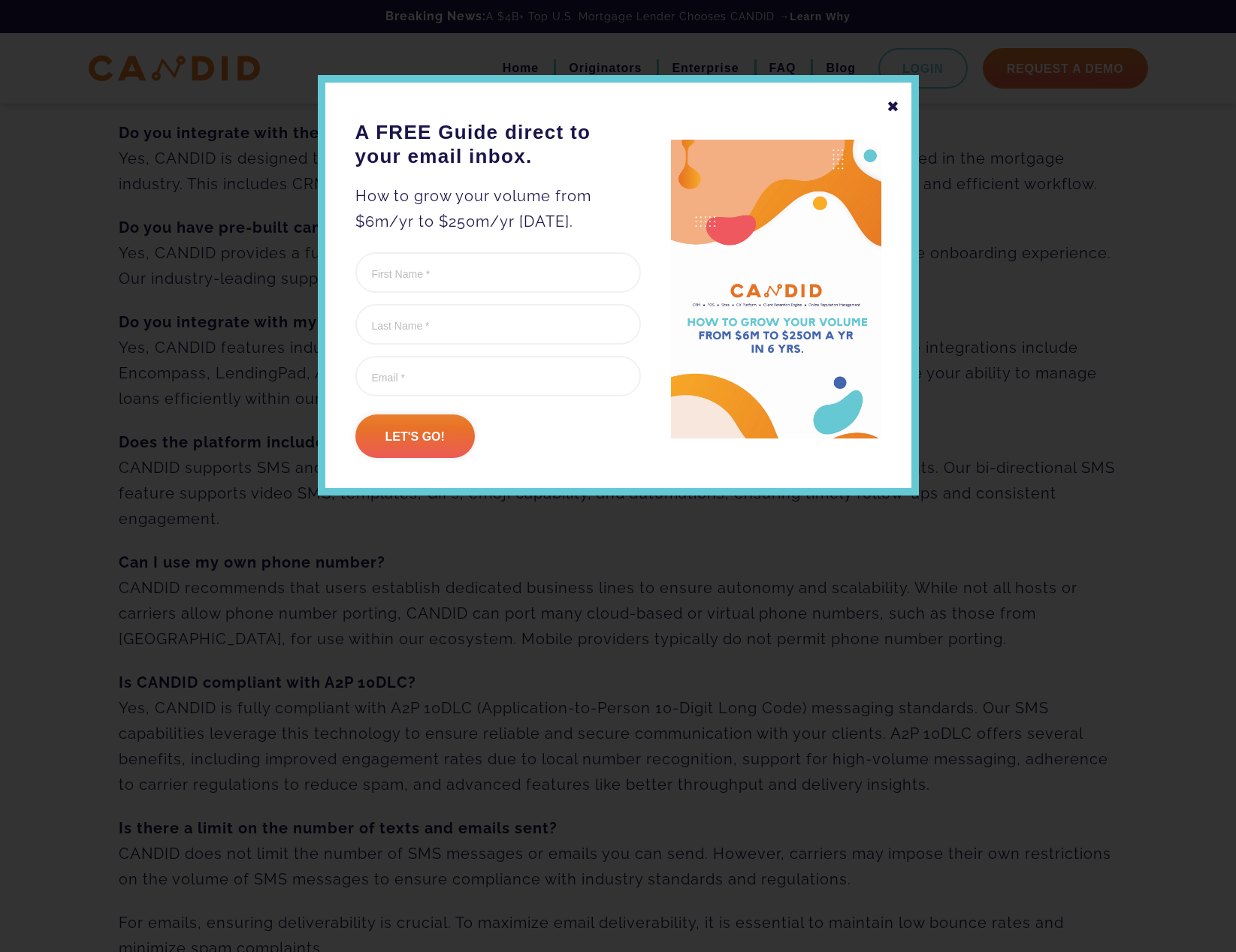
click at [898, 105] on div "✖" at bounding box center [893, 106] width 13 height 25
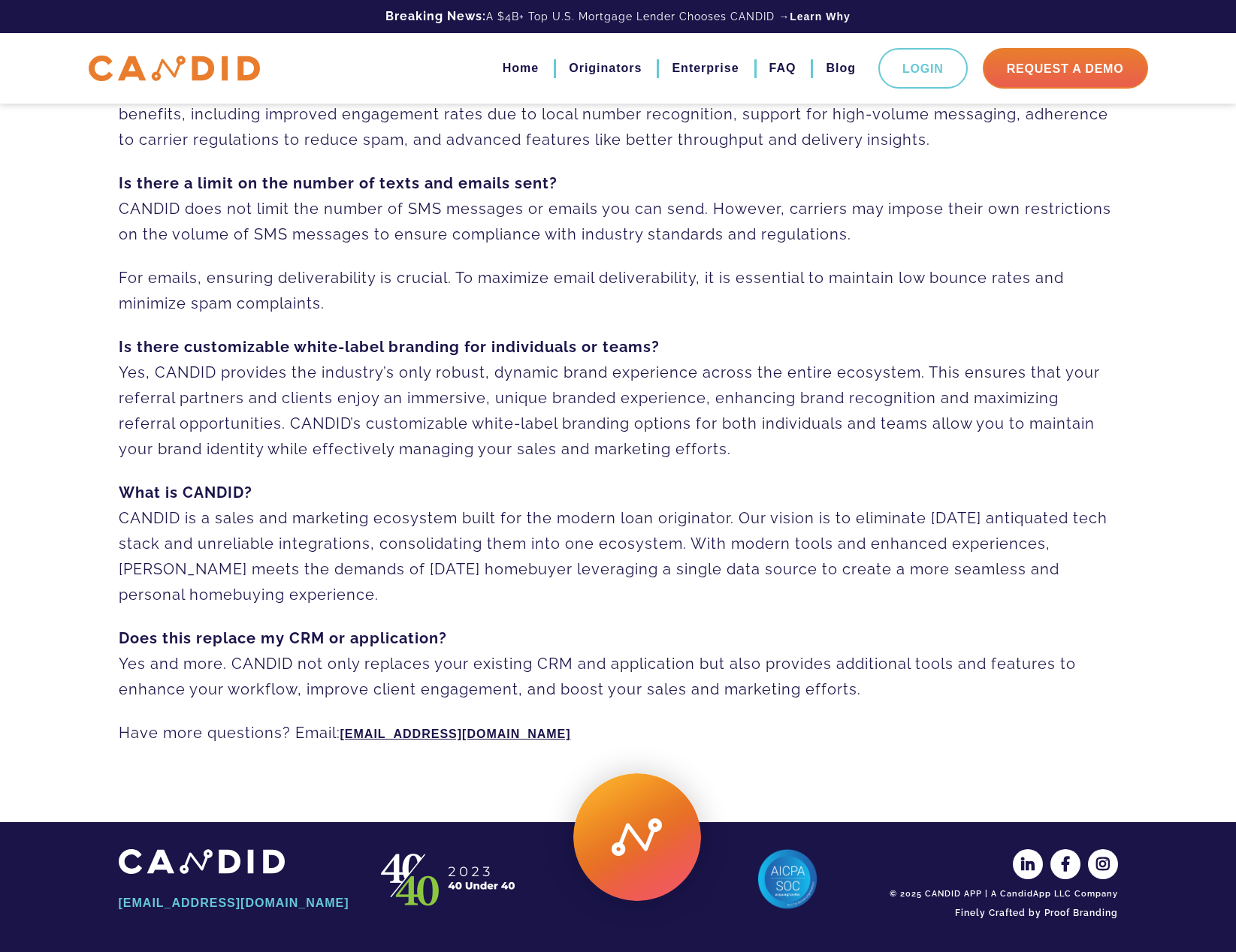
scroll to position [0, 0]
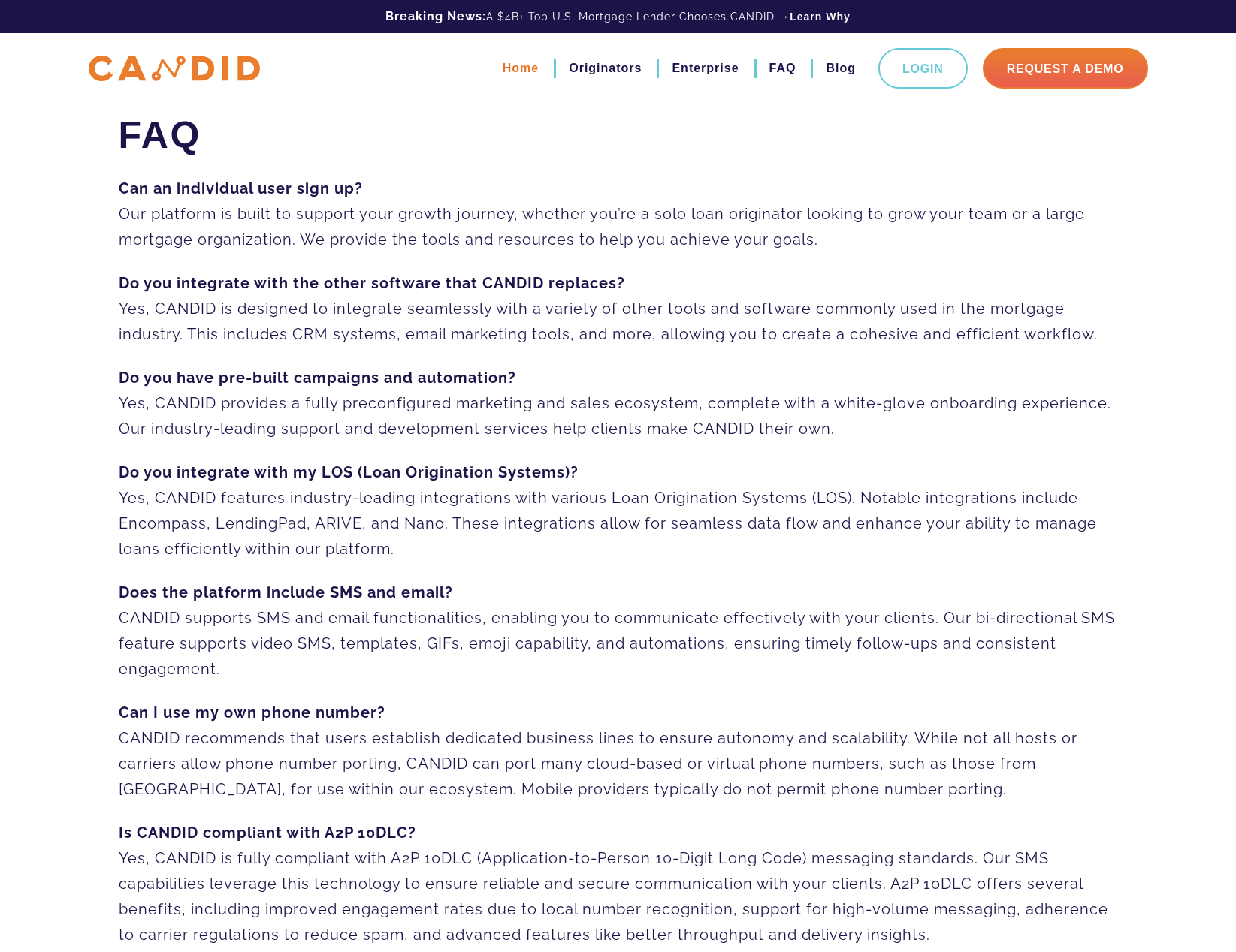
click at [527, 69] on link "Home" at bounding box center [520, 68] width 36 height 25
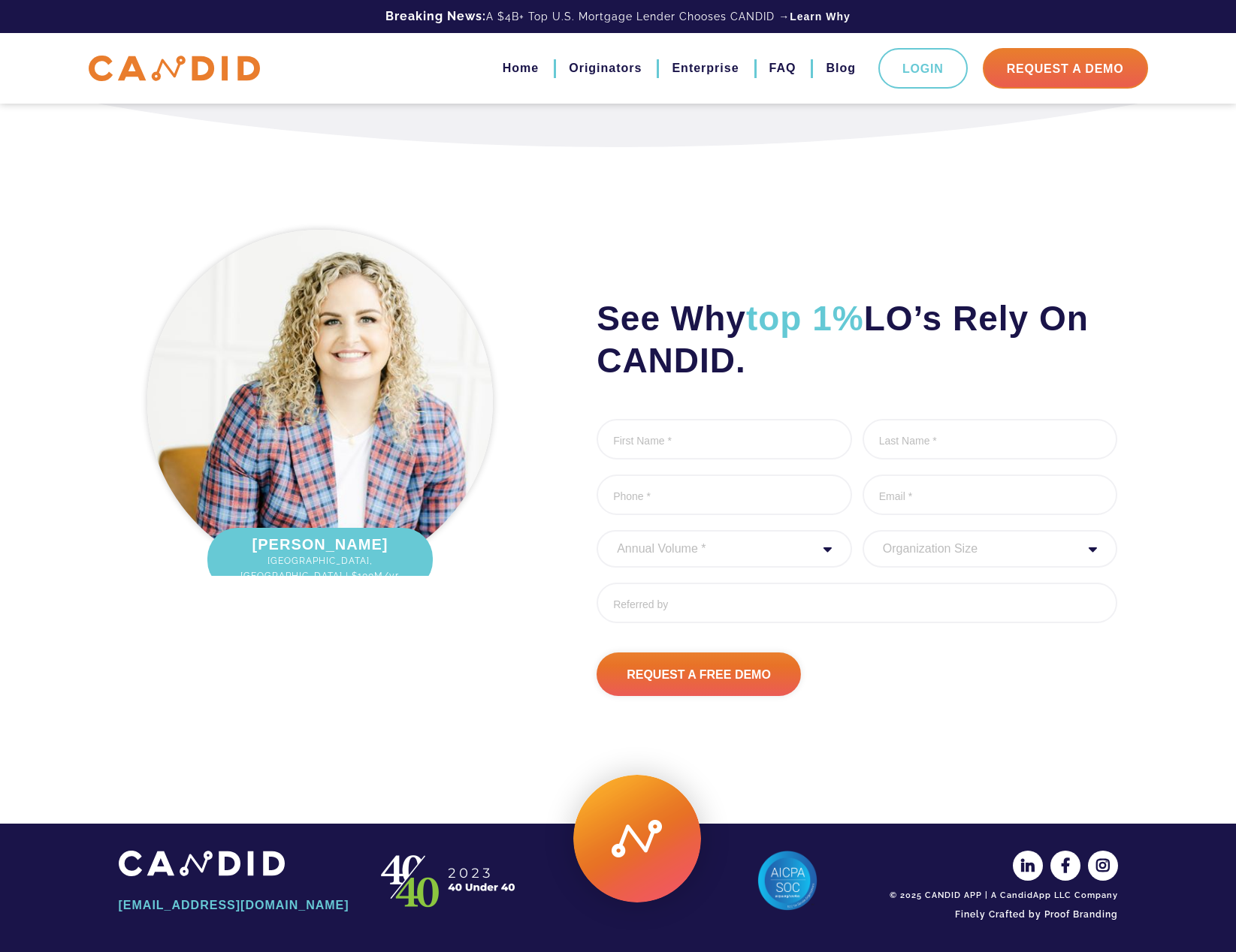
scroll to position [1743, 0]
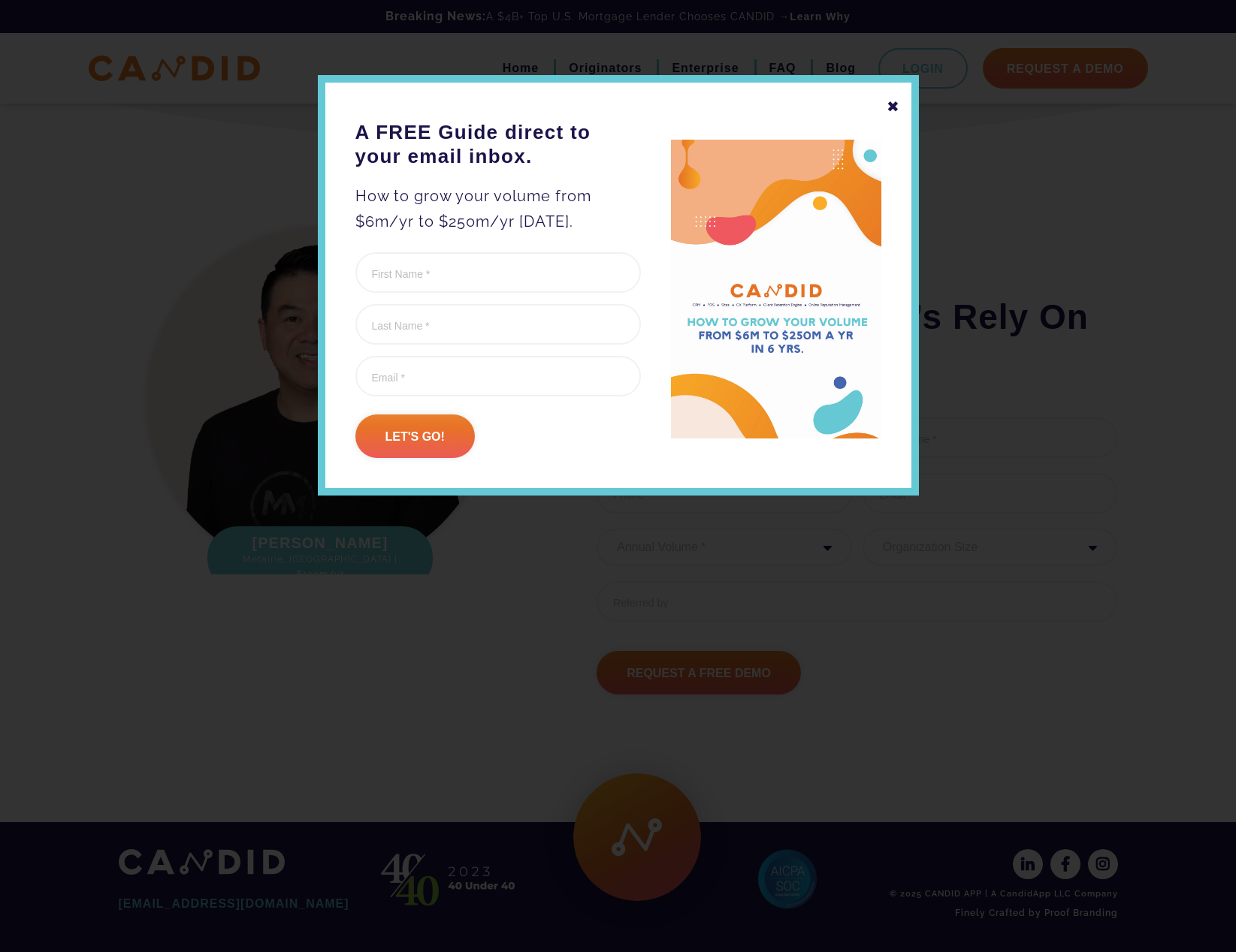
click at [893, 108] on div "✖" at bounding box center [893, 106] width 13 height 25
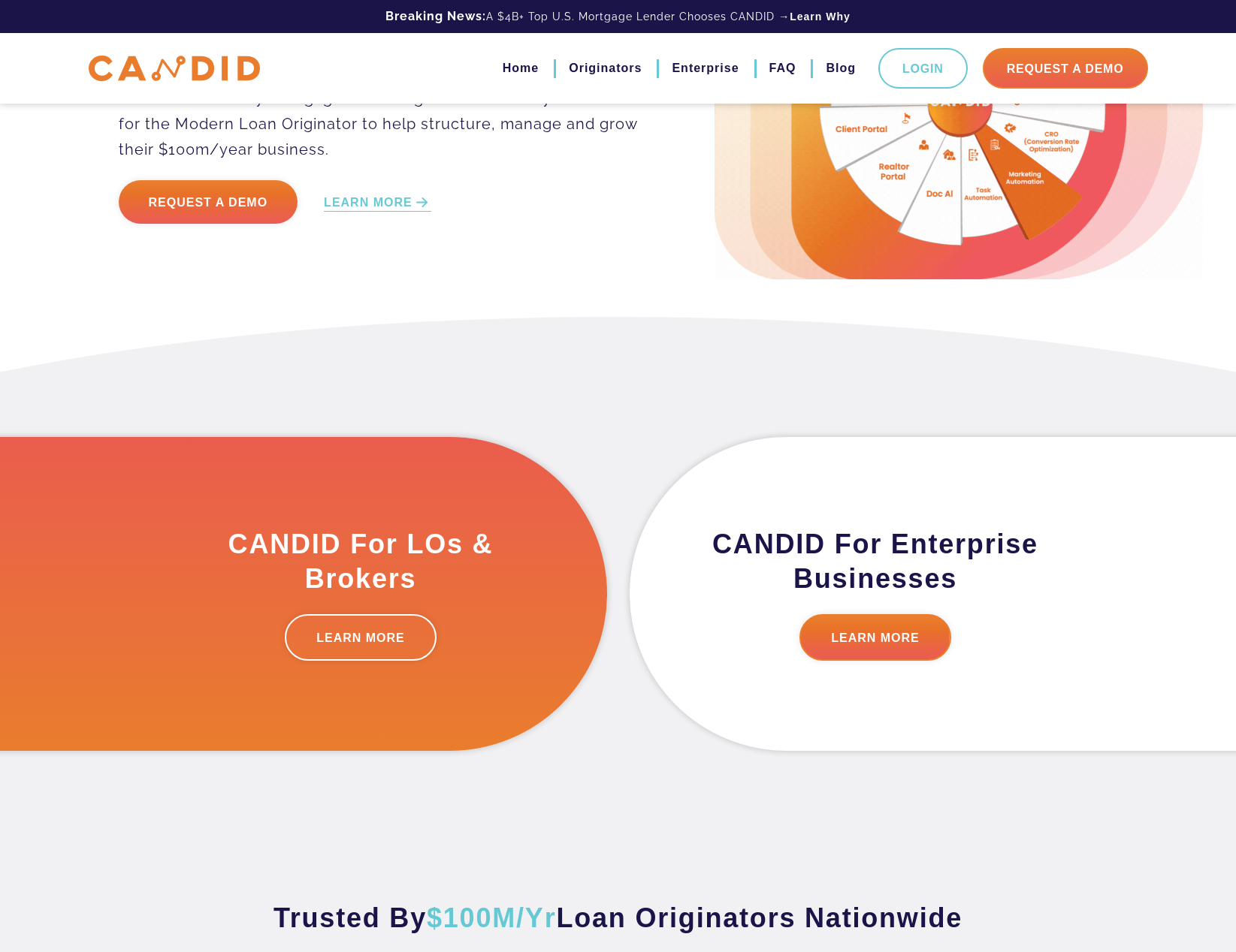
scroll to position [0, 0]
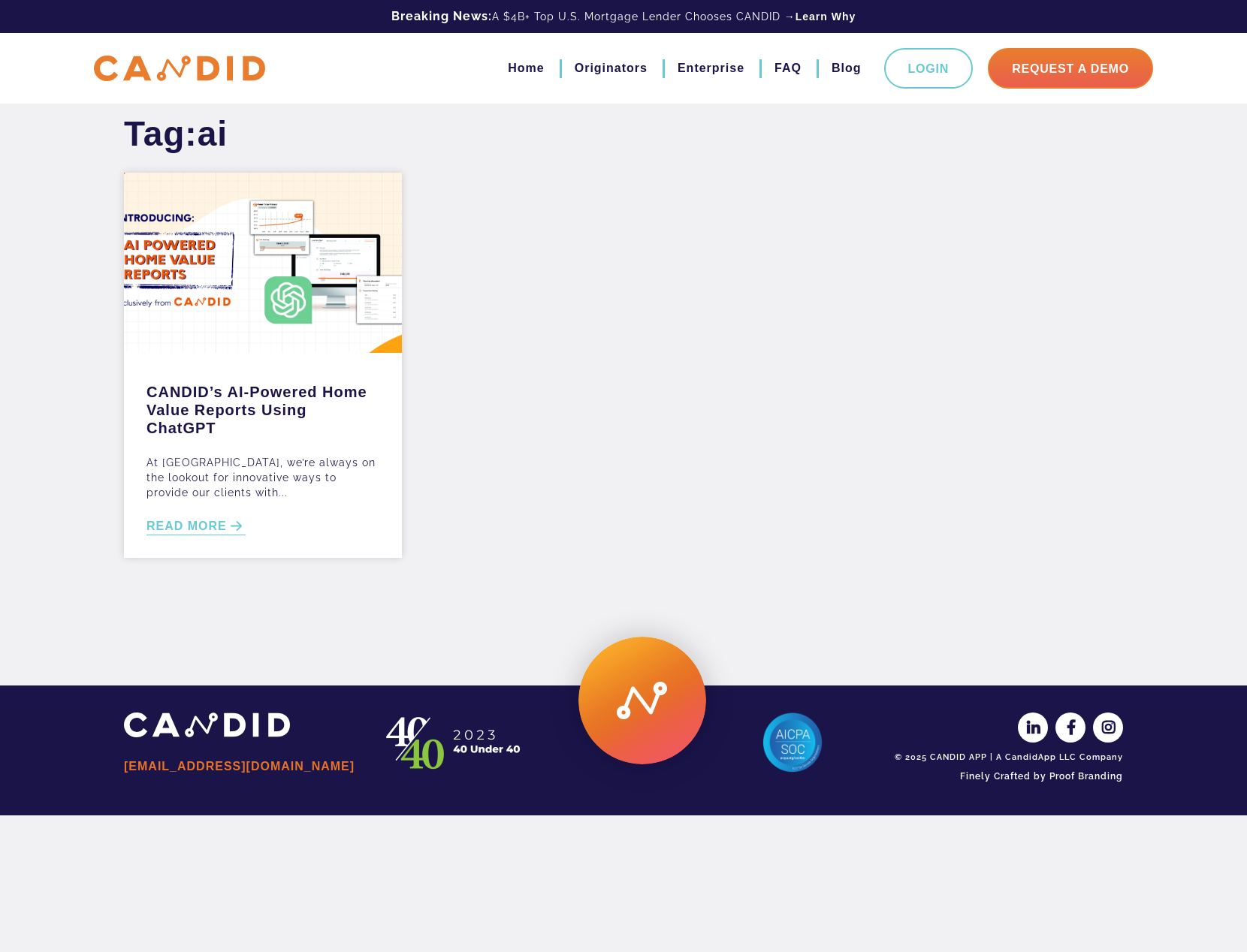
click at [196, 764] on link "[EMAIL_ADDRESS][DOMAIN_NAME]" at bounding box center [240, 766] width 233 height 25
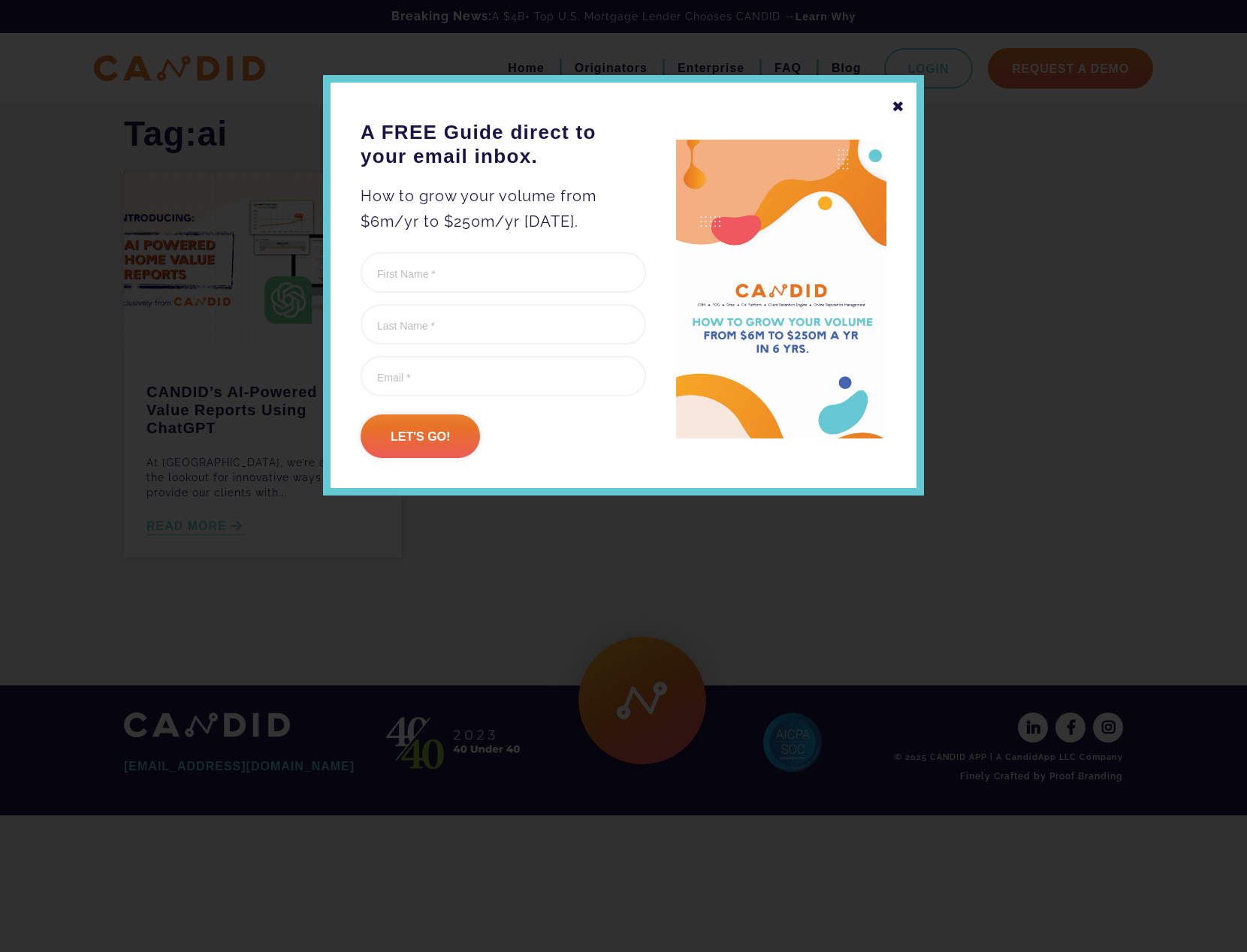
click at [897, 102] on div "✖" at bounding box center [898, 106] width 13 height 25
